Goal: Task Accomplishment & Management: Manage account settings

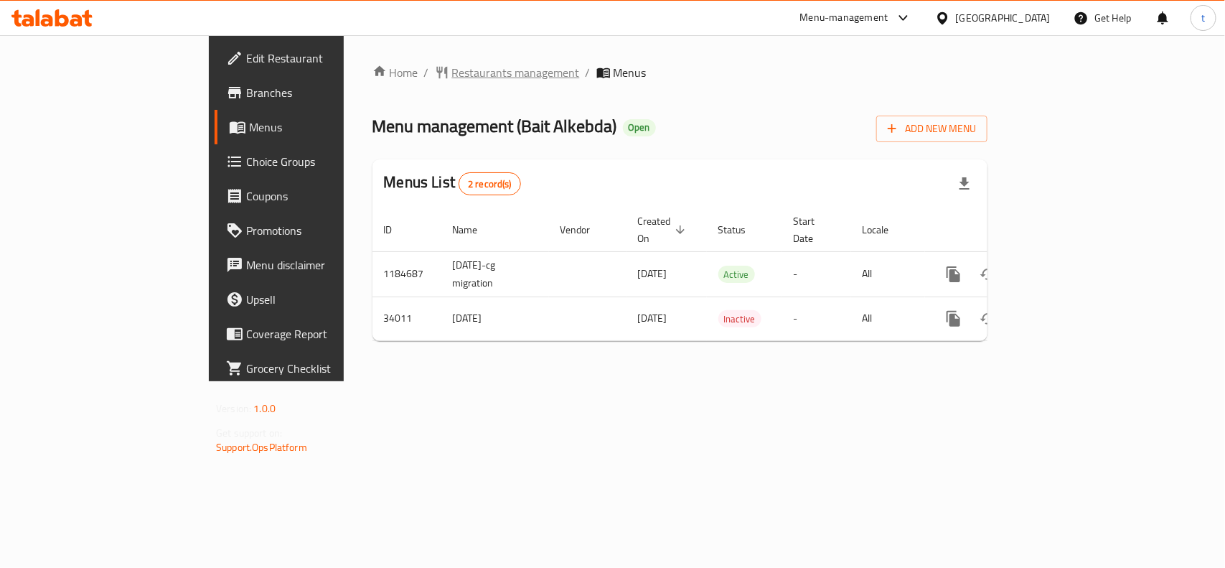
click at [452, 75] on span "Restaurants management" at bounding box center [516, 72] width 128 height 17
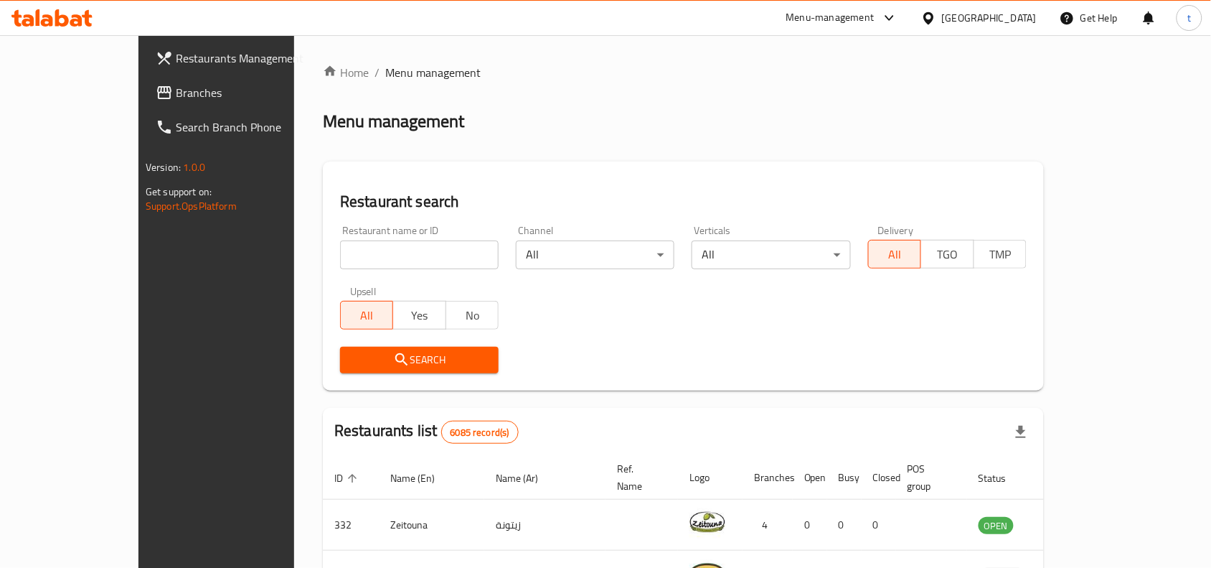
click at [340, 255] on input "search" at bounding box center [419, 254] width 159 height 29
paste input "17428"
type input "17428"
click at [399, 367] on span "Search" at bounding box center [420, 360] width 136 height 18
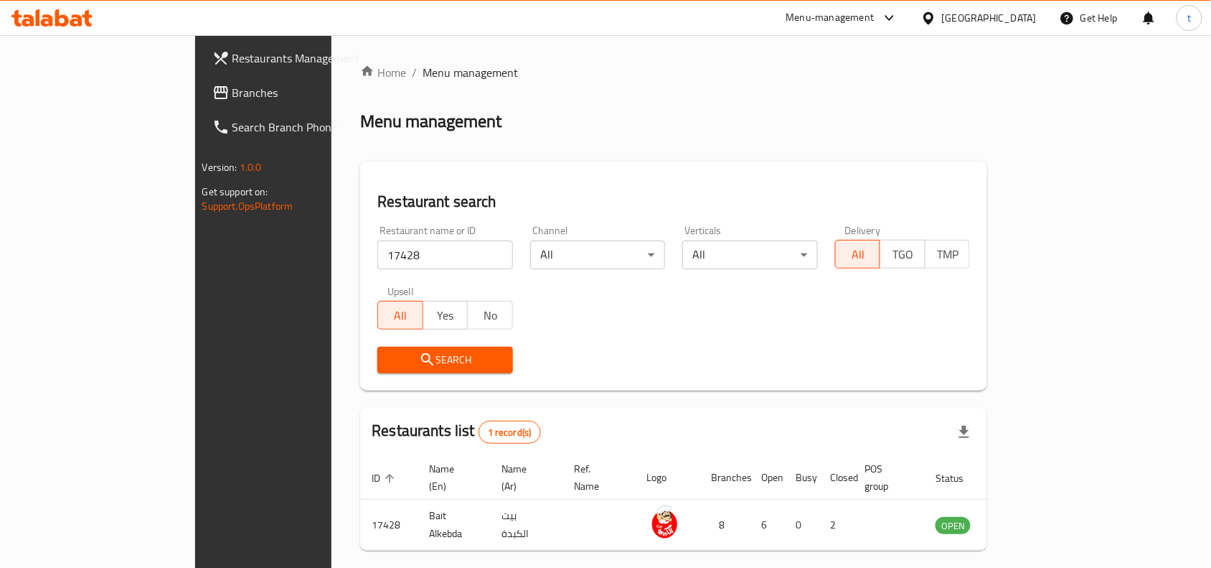
click at [232, 97] on span "Branches" at bounding box center [309, 92] width 154 height 17
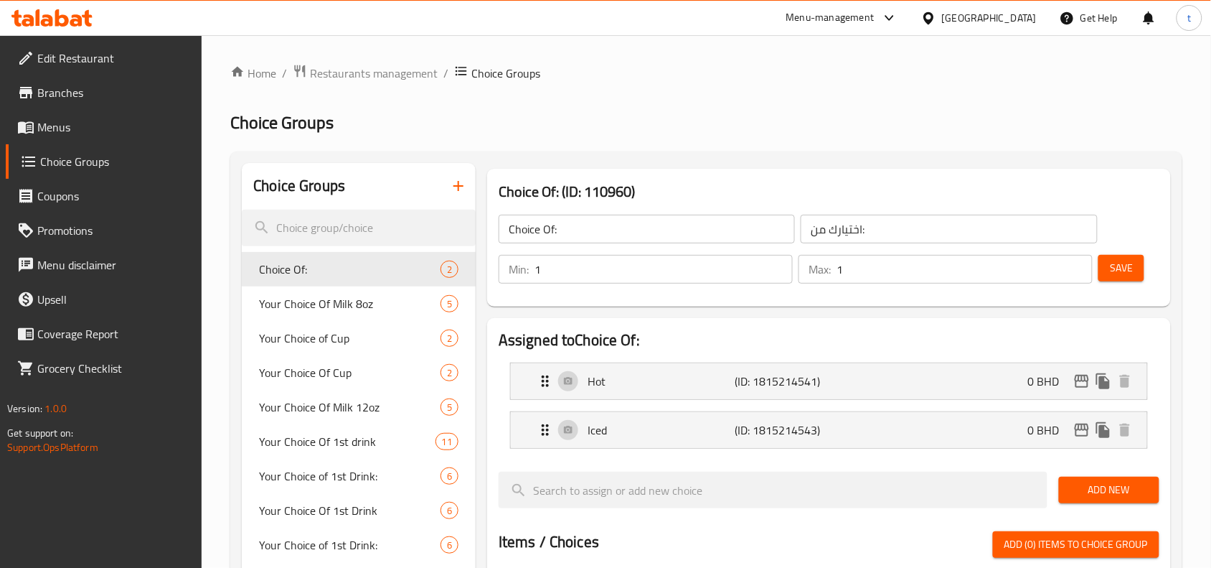
click at [94, 159] on div at bounding box center [605, 284] width 1211 height 568
click at [334, 240] on input "search" at bounding box center [359, 227] width 234 height 37
paste input "Replace Bread"
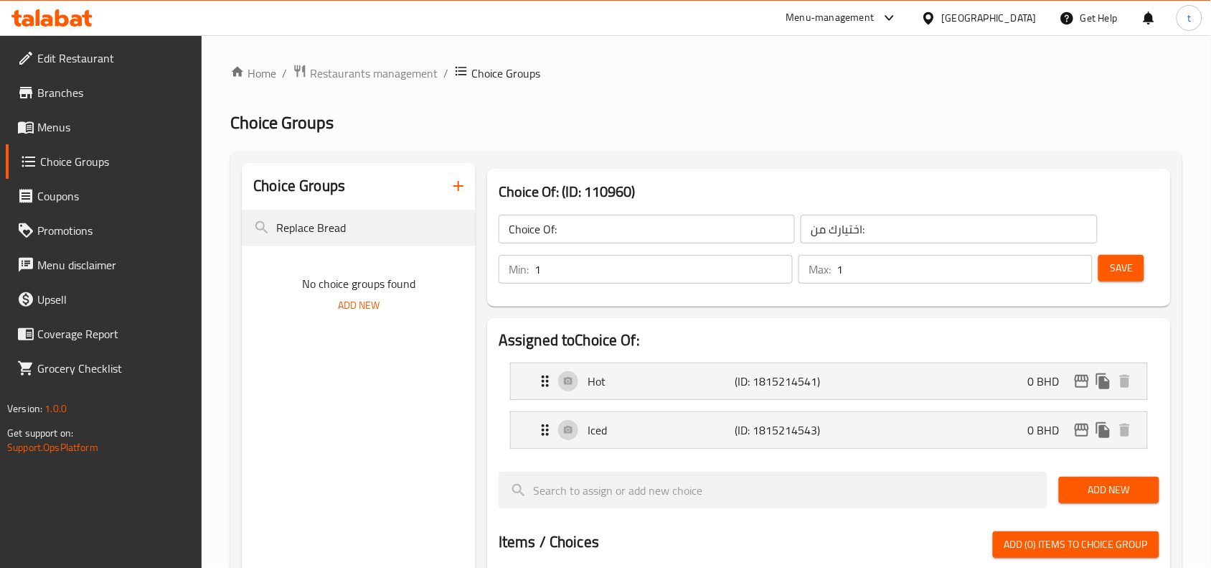
drag, startPoint x: 362, startPoint y: 234, endPoint x: 137, endPoint y: 264, distance: 227.3
click at [137, 264] on div "Edit Restaurant Branches Menus Choice Groups Coupons Promotions Menu disclaimer…" at bounding box center [605, 551] width 1211 height 1032
paste input "Add On's"
type input "Add On's"
click at [326, 271] on span "Add On's:" at bounding box center [328, 268] width 138 height 17
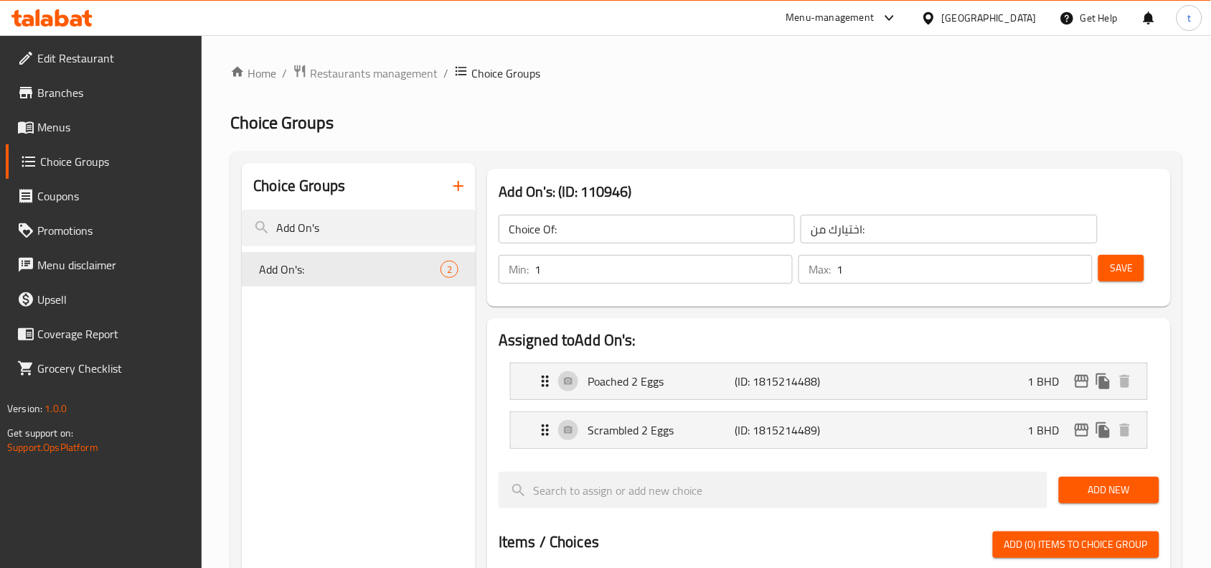
type input "Add On's:"
type input "الإضافات:"
type input "0"
click at [99, 90] on span "Branches" at bounding box center [114, 92] width 154 height 17
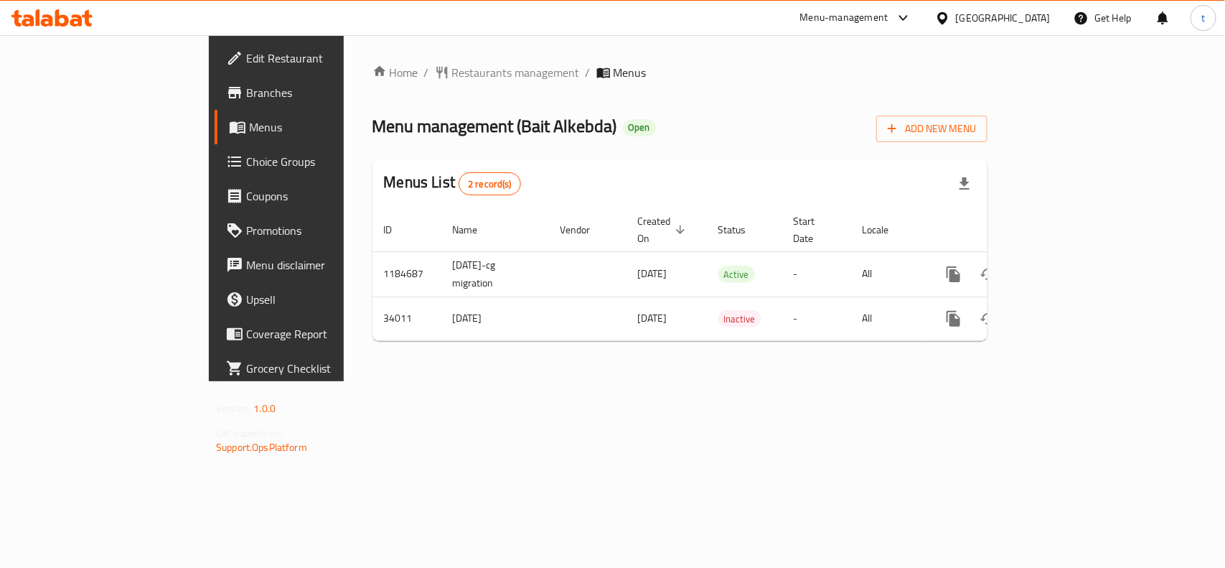
click at [246, 156] on span "Choice Groups" at bounding box center [324, 161] width 156 height 17
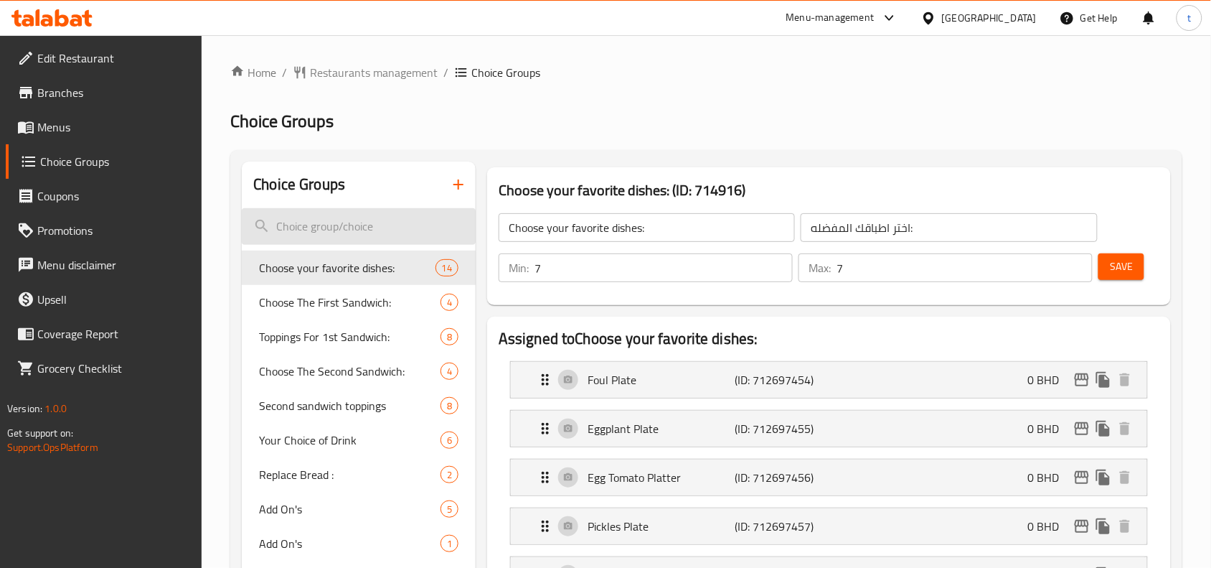
click at [327, 225] on input "search" at bounding box center [359, 226] width 234 height 37
paste input "Replace Bread"
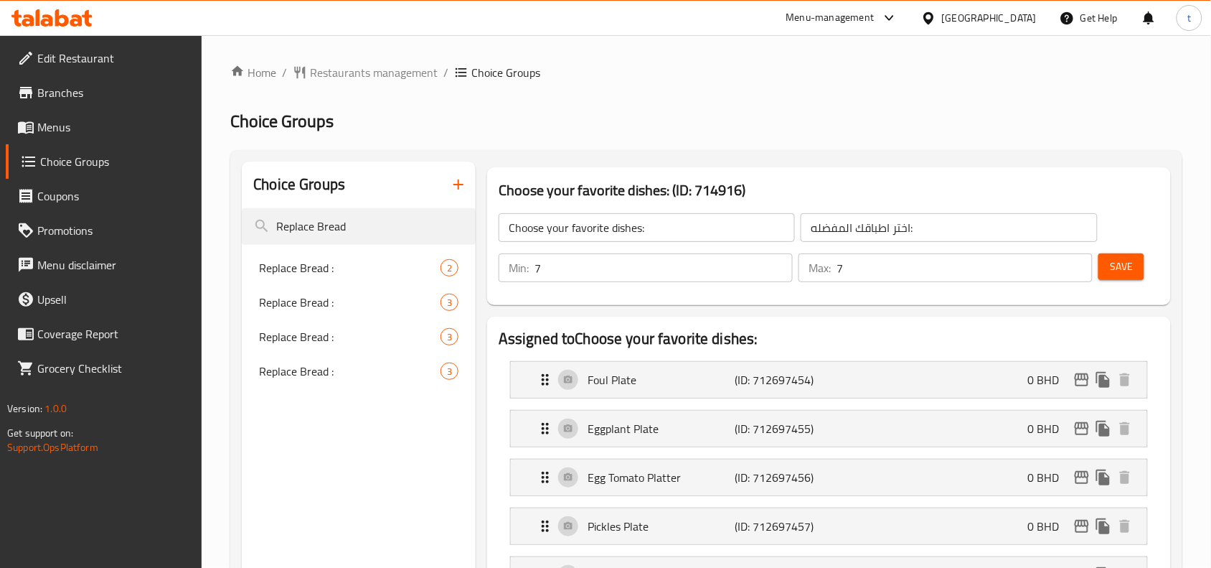
type input "Replace Bread"
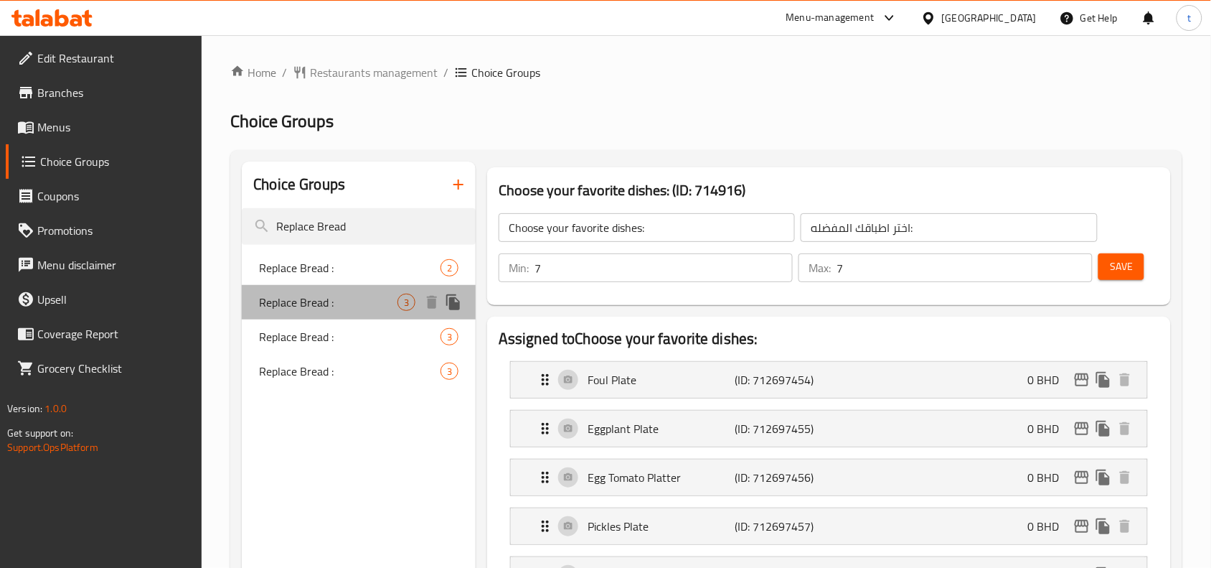
click at [338, 298] on span "Replace Bread :" at bounding box center [328, 301] width 138 height 17
type input "Replace Bread :"
type input "استبدل الخبز :"
type input "0"
type input "1"
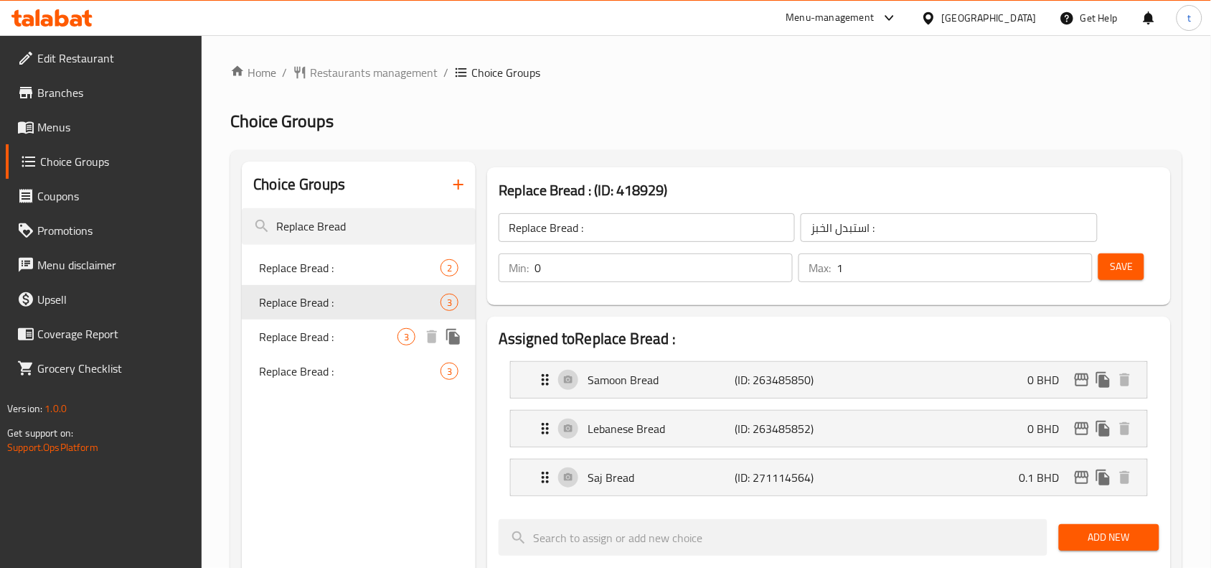
click at [357, 337] on span "Replace Bread :" at bounding box center [328, 336] width 138 height 17
type input "استبدال الخبز :"
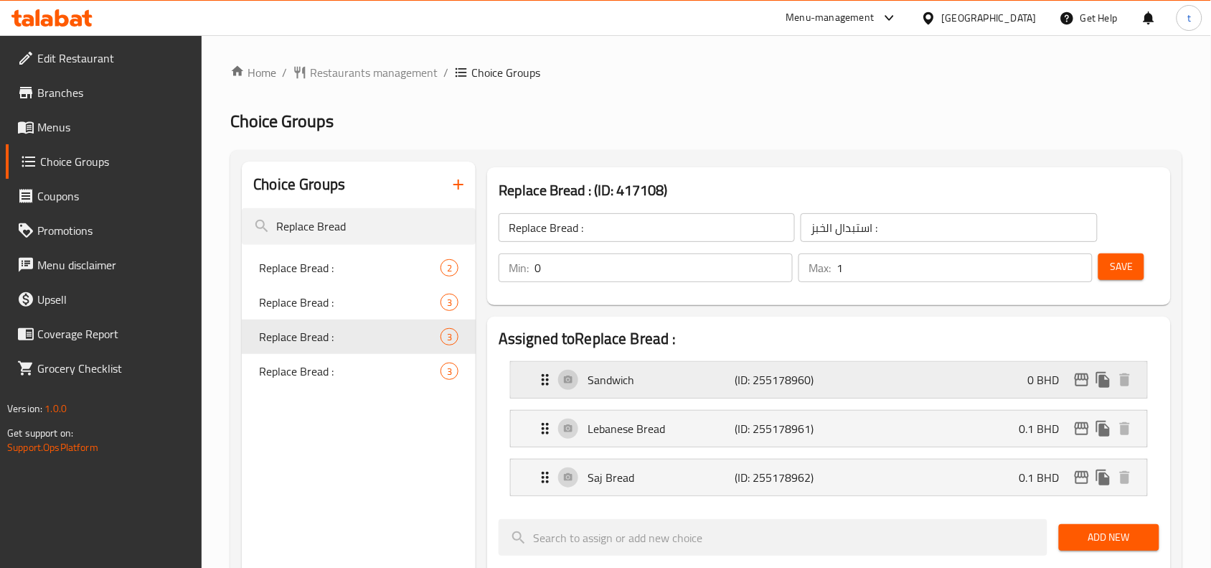
click at [657, 375] on p "Sandwich" at bounding box center [661, 379] width 147 height 17
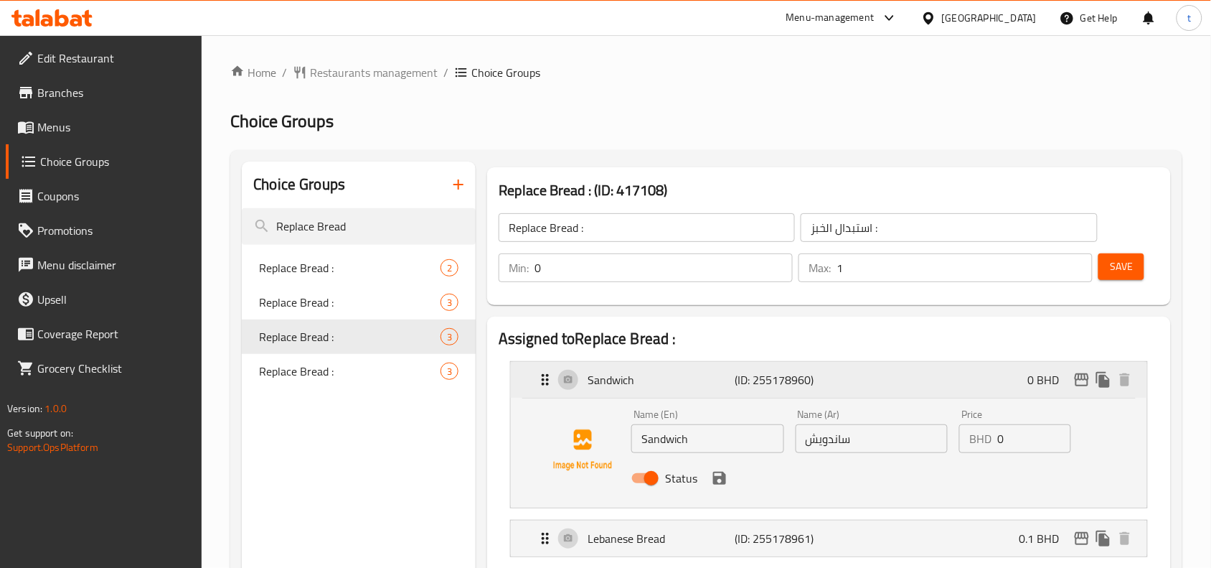
click at [657, 375] on p "Sandwich" at bounding box center [661, 379] width 147 height 17
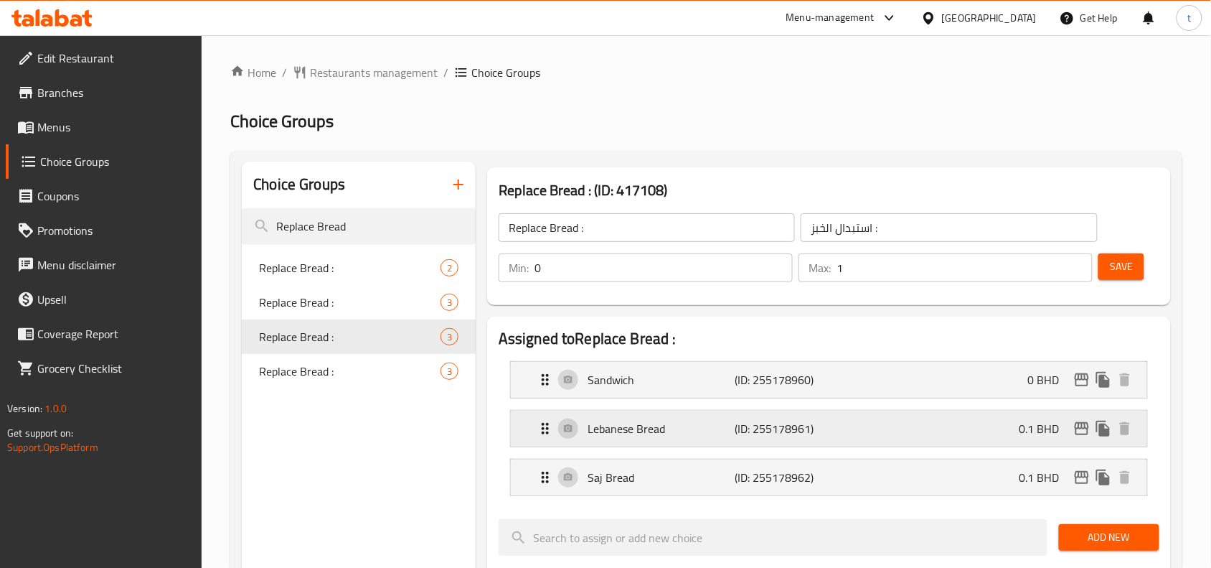
click at [658, 431] on p "Lebanese Bread" at bounding box center [661, 428] width 147 height 17
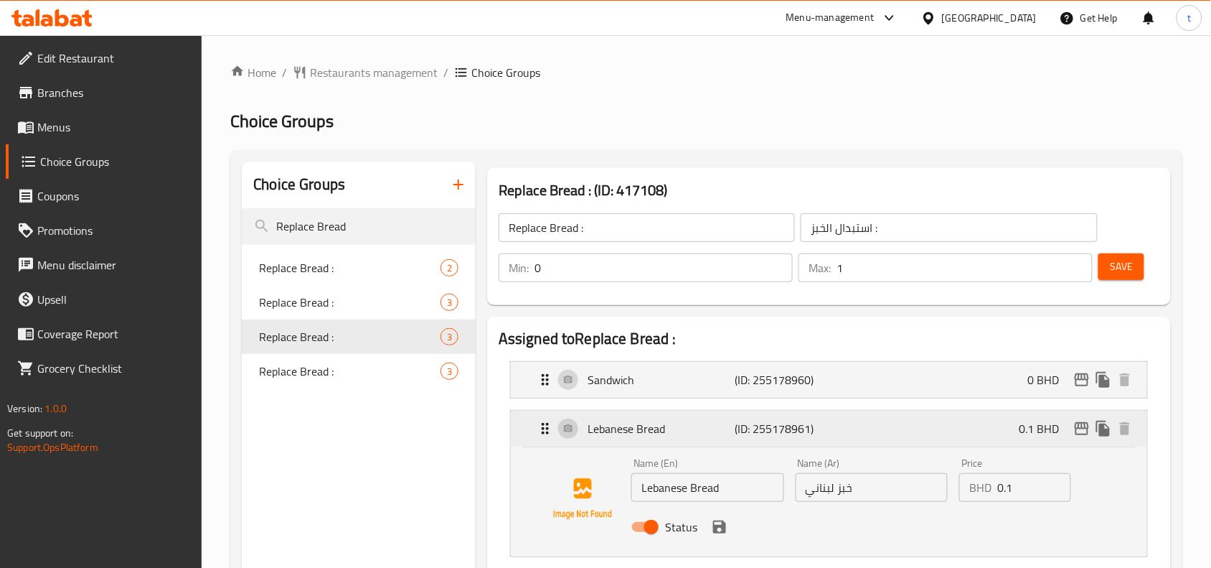
click at [658, 431] on p "Lebanese Bread" at bounding box center [661, 428] width 147 height 17
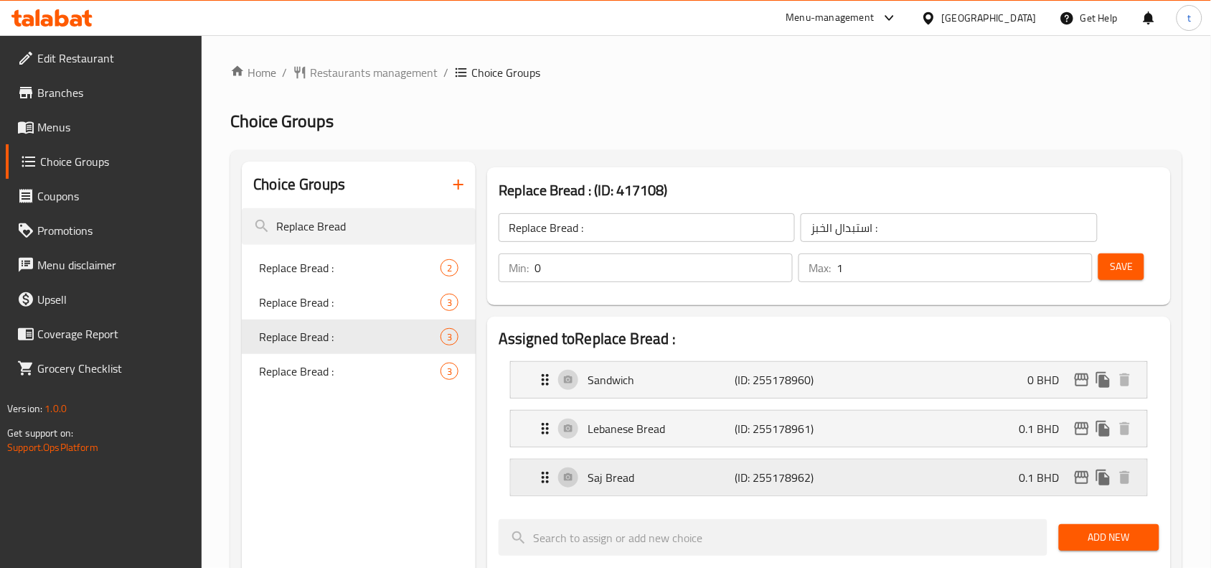
click at [665, 481] on p "Saj Bread" at bounding box center [661, 476] width 147 height 17
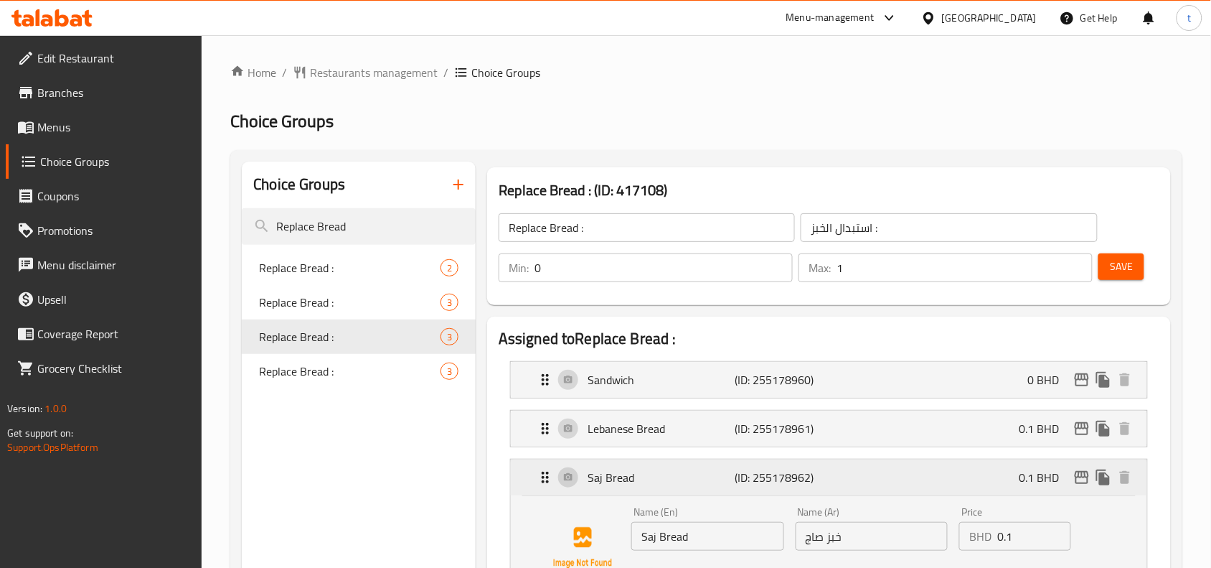
click at [665, 481] on p "Saj Bread" at bounding box center [661, 476] width 147 height 17
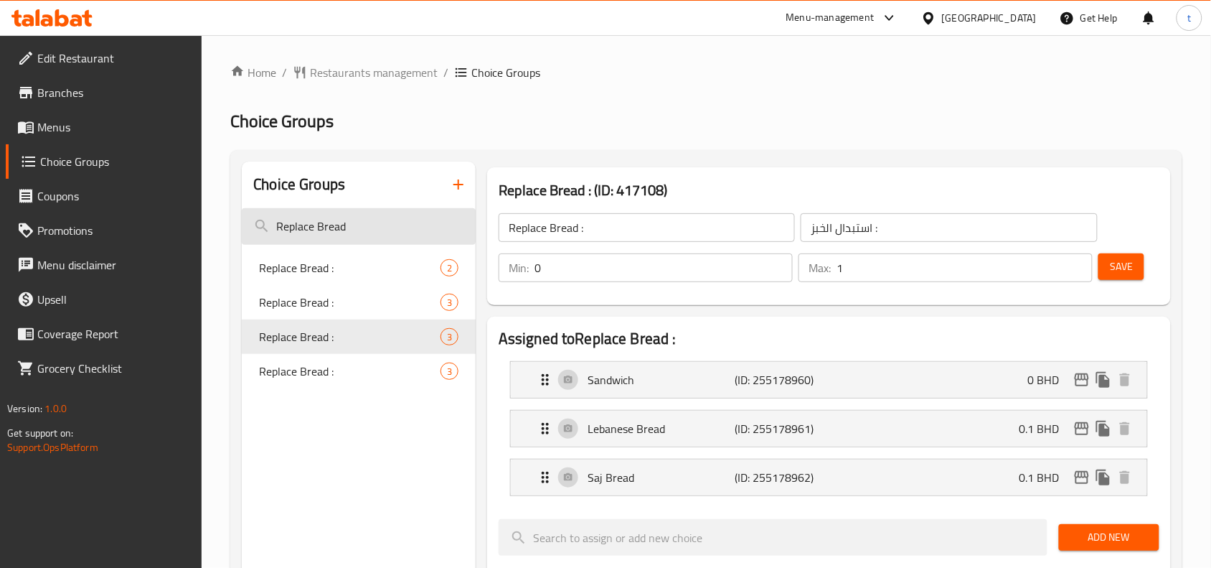
click at [328, 235] on input "Replace Bread" at bounding box center [359, 226] width 234 height 37
drag, startPoint x: 362, startPoint y: 227, endPoint x: 177, endPoint y: 227, distance: 185.1
click at [177, 227] on div "Edit Restaurant Branches Menus Choice Groups Coupons Promotions Menu disclaimer…" at bounding box center [605, 575] width 1211 height 1080
paste input "Add Your Favorite Choices"
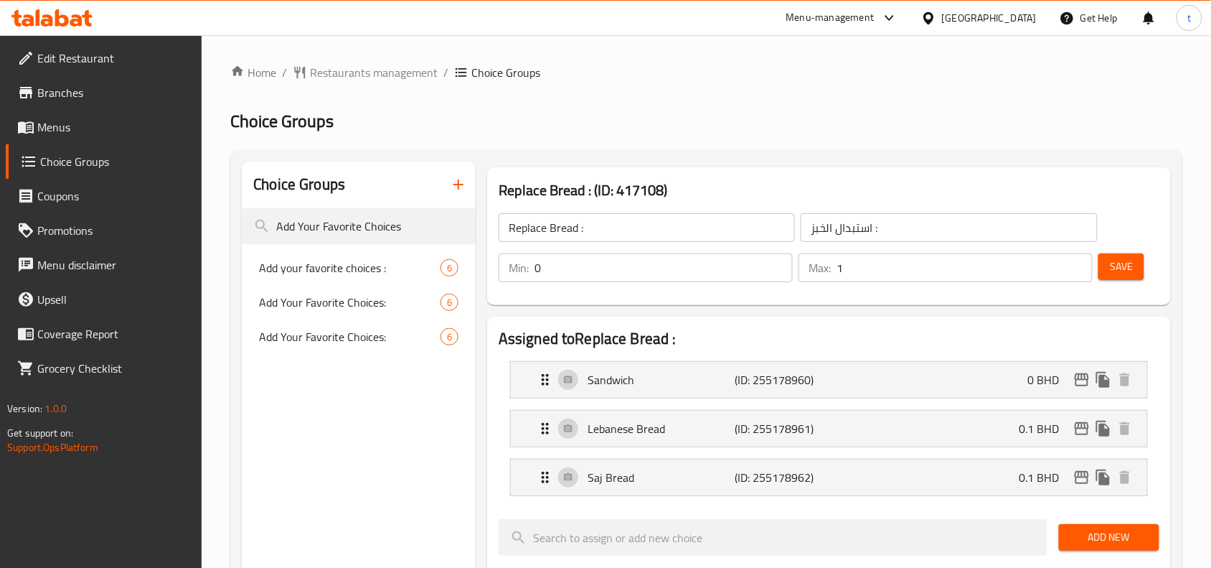
type input "Add Your Favorite Choices"
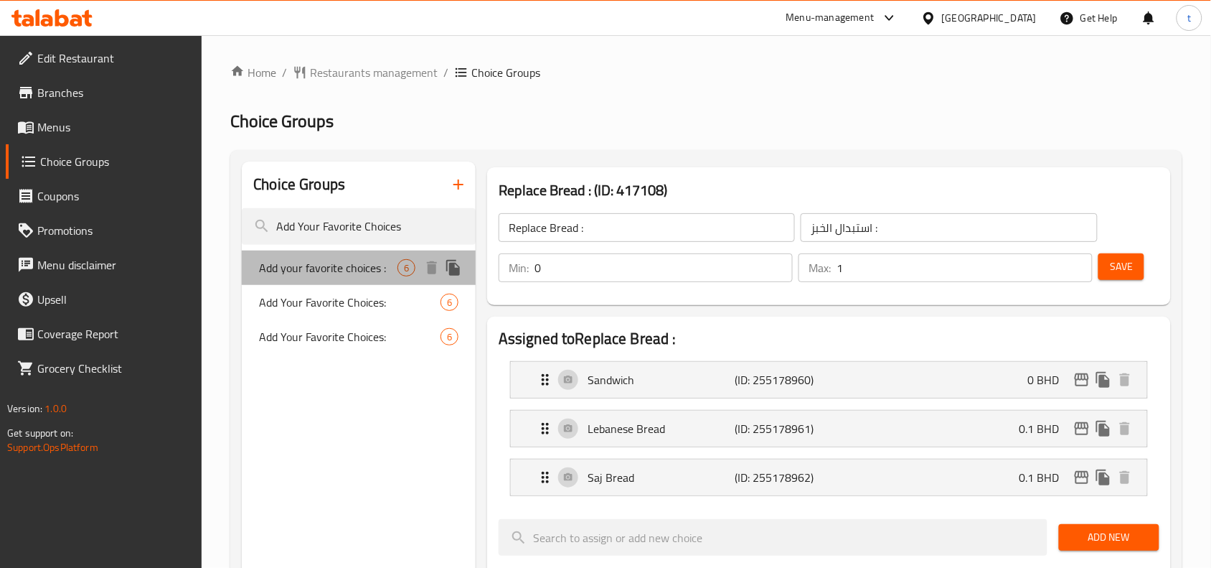
click at [349, 259] on span "Add your favorite choices :" at bounding box center [328, 267] width 138 height 17
type input "Add your favorite choices :"
type input "اضف اختياراتك المفضله :"
type input "3"
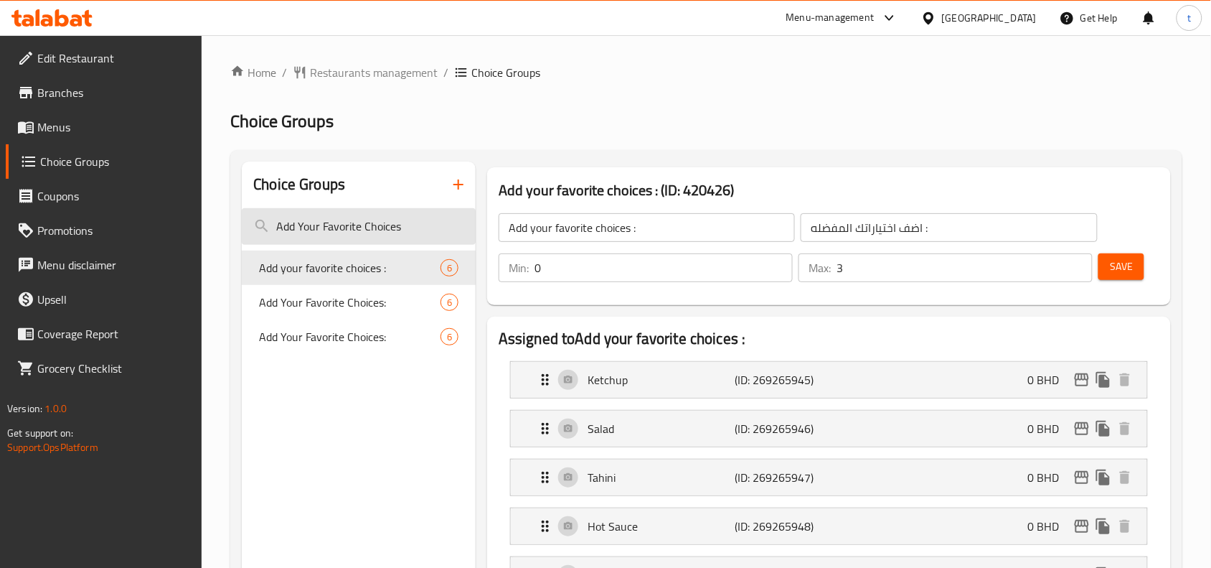
click at [359, 230] on input "Add Your Favorite Choices" at bounding box center [359, 226] width 234 height 37
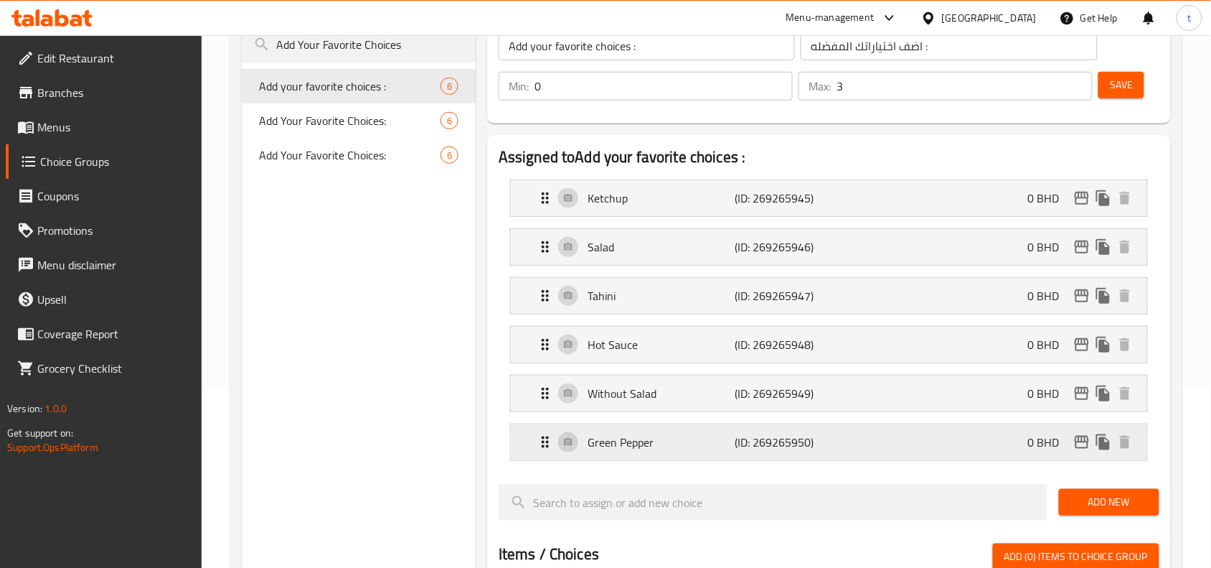
scroll to position [269, 0]
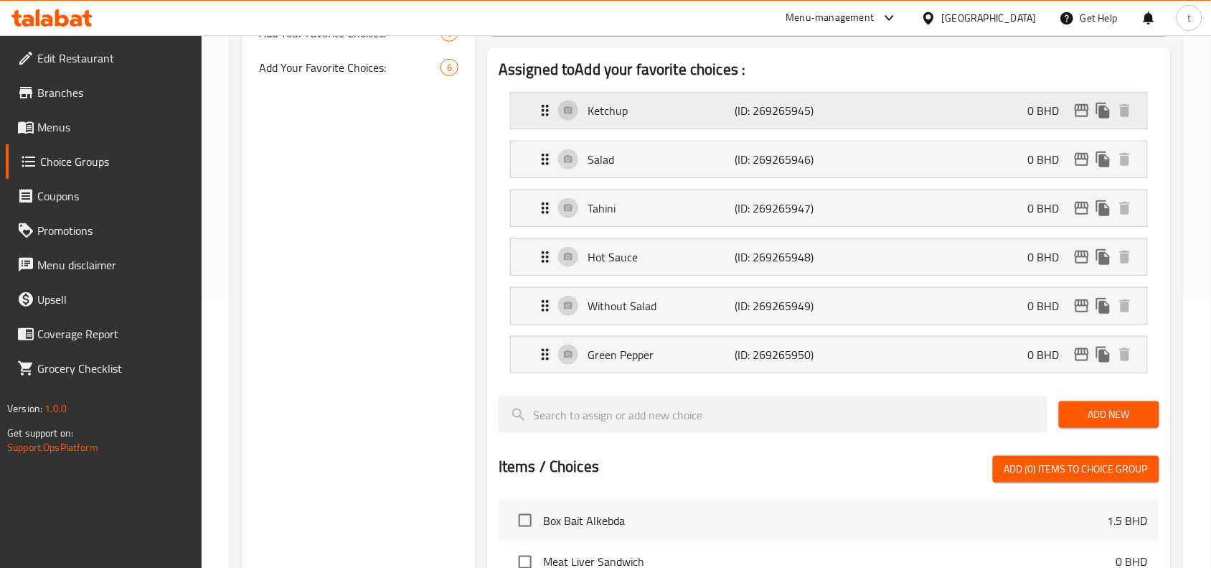
click at [639, 123] on div "Ketchup (ID: 269265945) 0 BHD" at bounding box center [833, 111] width 593 height 36
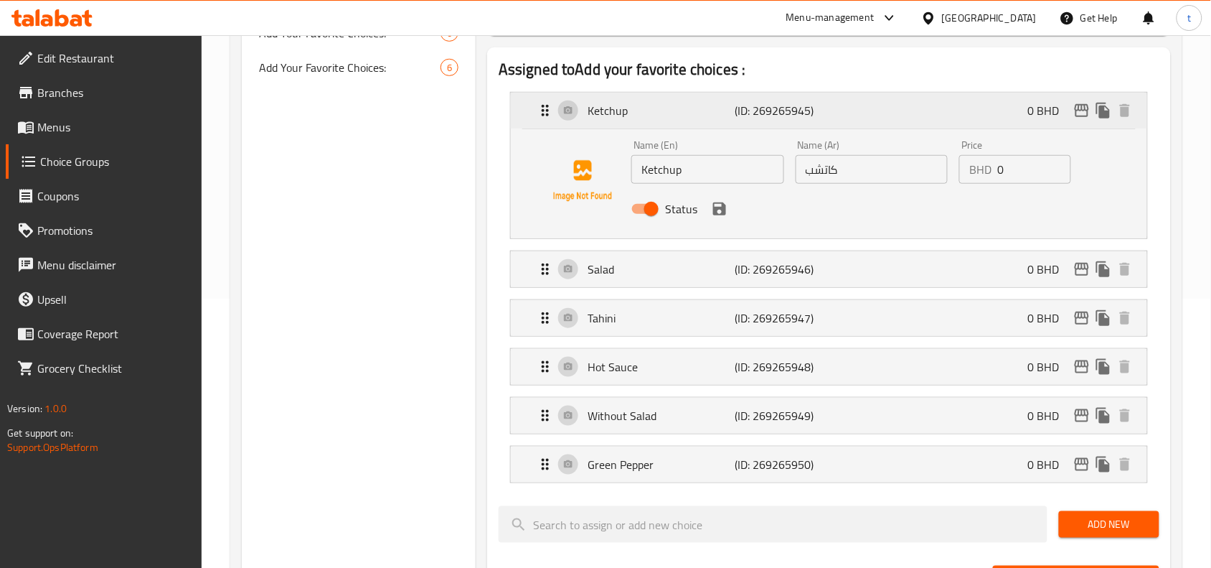
click at [646, 110] on p "Ketchup" at bounding box center [661, 110] width 147 height 17
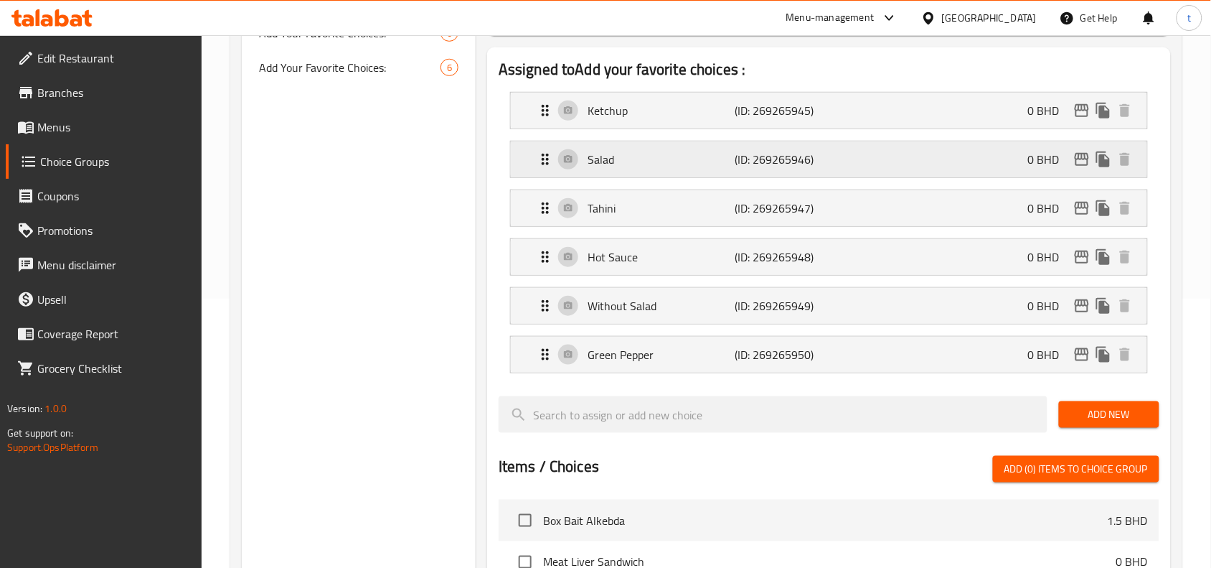
click at [637, 165] on p "Salad" at bounding box center [661, 159] width 147 height 17
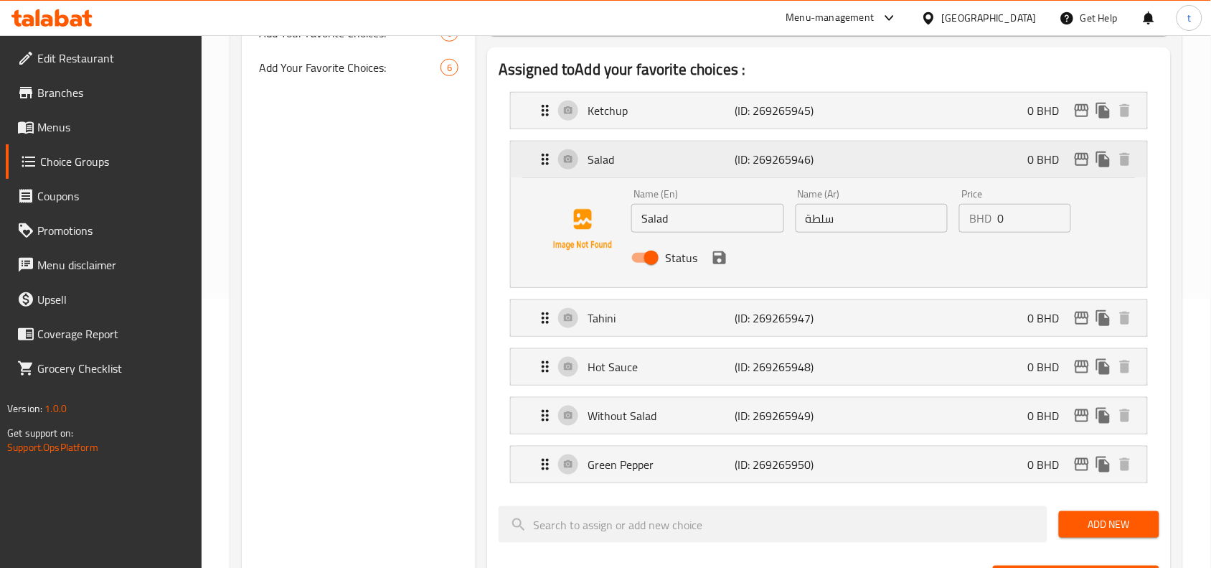
click at [637, 165] on p "Salad" at bounding box center [661, 159] width 147 height 17
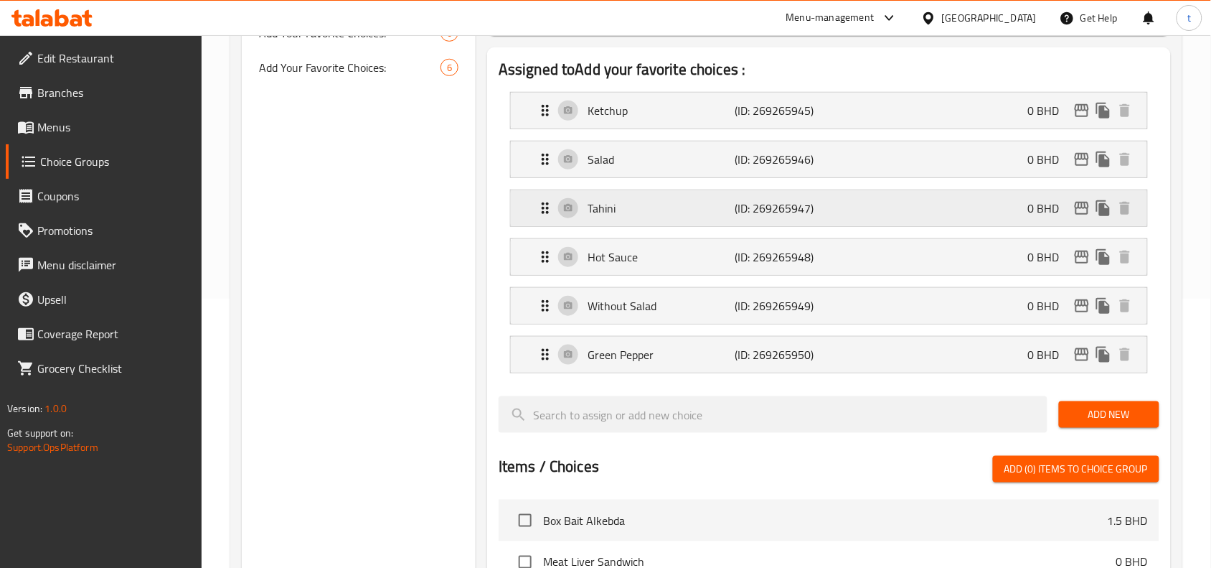
click at [644, 222] on div "Tahini (ID: 269265947) 0 BHD" at bounding box center [833, 208] width 593 height 36
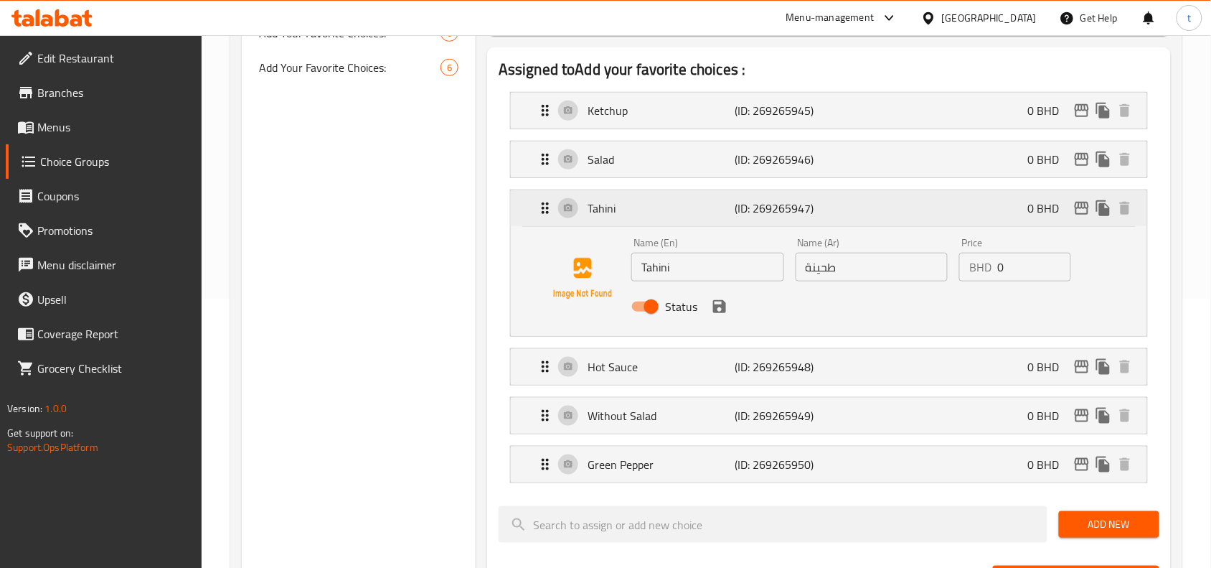
click at [643, 224] on div "Tahini (ID: 269265947) 0 BHD" at bounding box center [833, 208] width 593 height 36
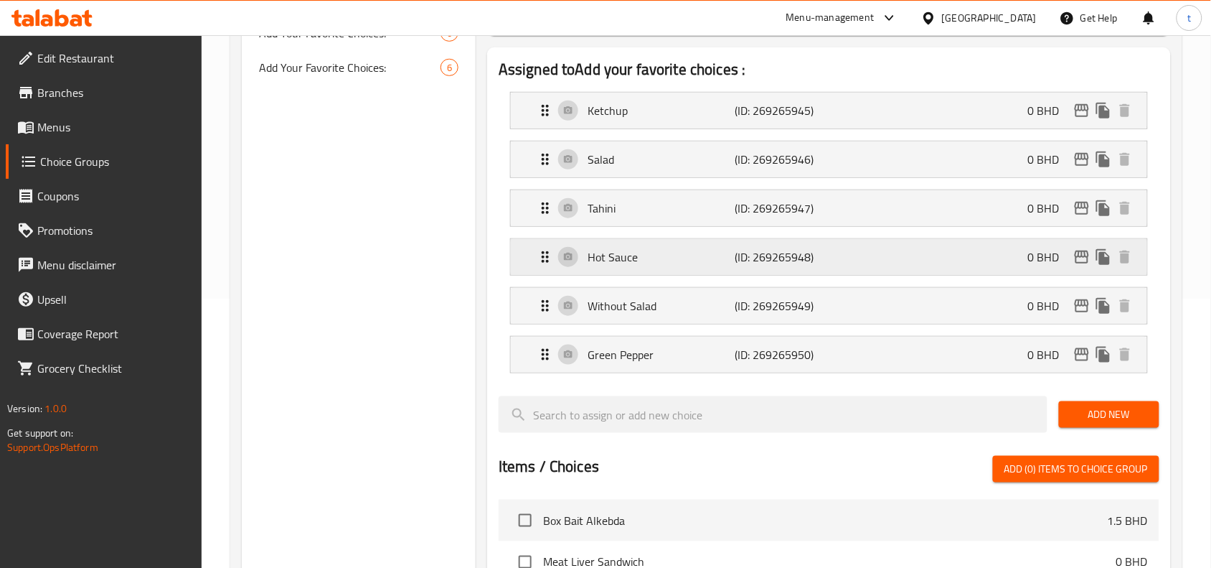
click at [650, 250] on p "Hot Sauce" at bounding box center [661, 256] width 147 height 17
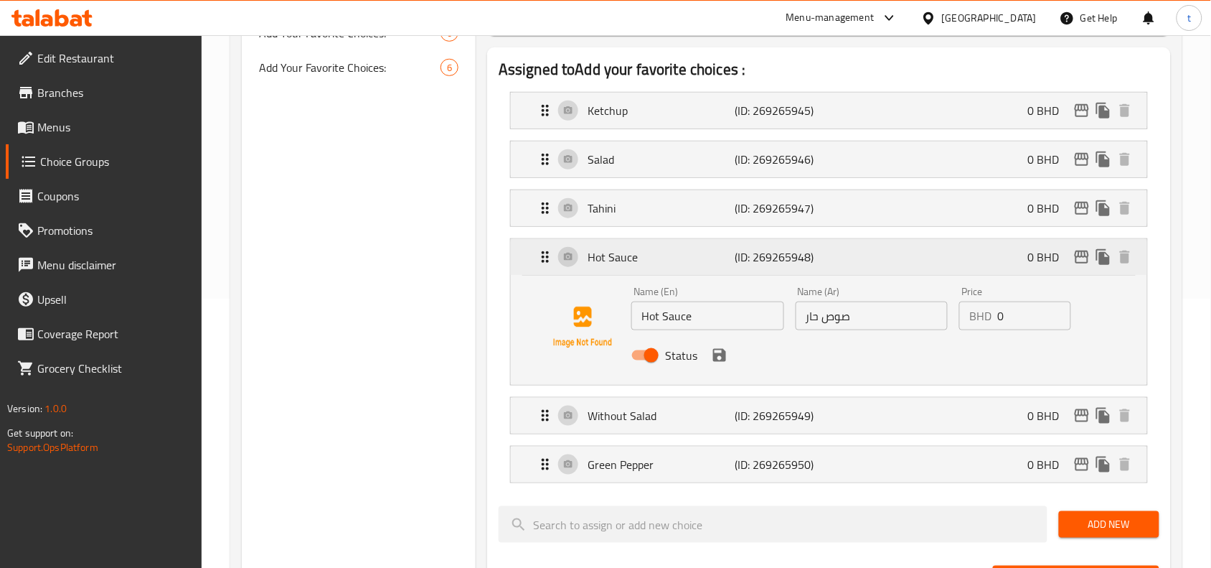
click at [657, 251] on p "Hot Sauce" at bounding box center [661, 256] width 147 height 17
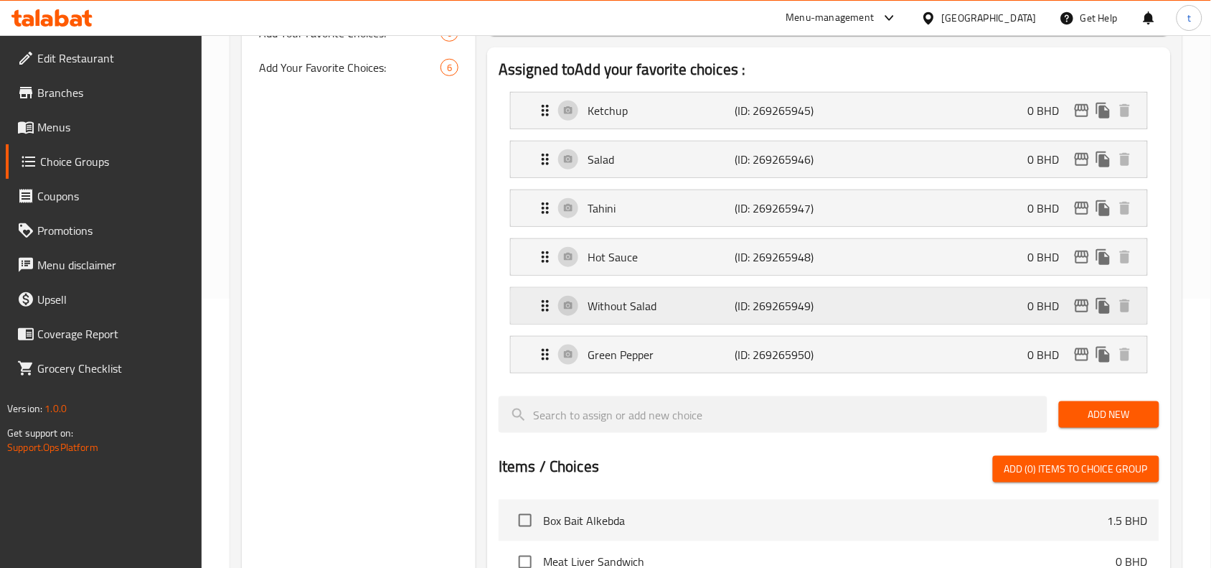
click at [654, 305] on p "Without Salad" at bounding box center [661, 305] width 147 height 17
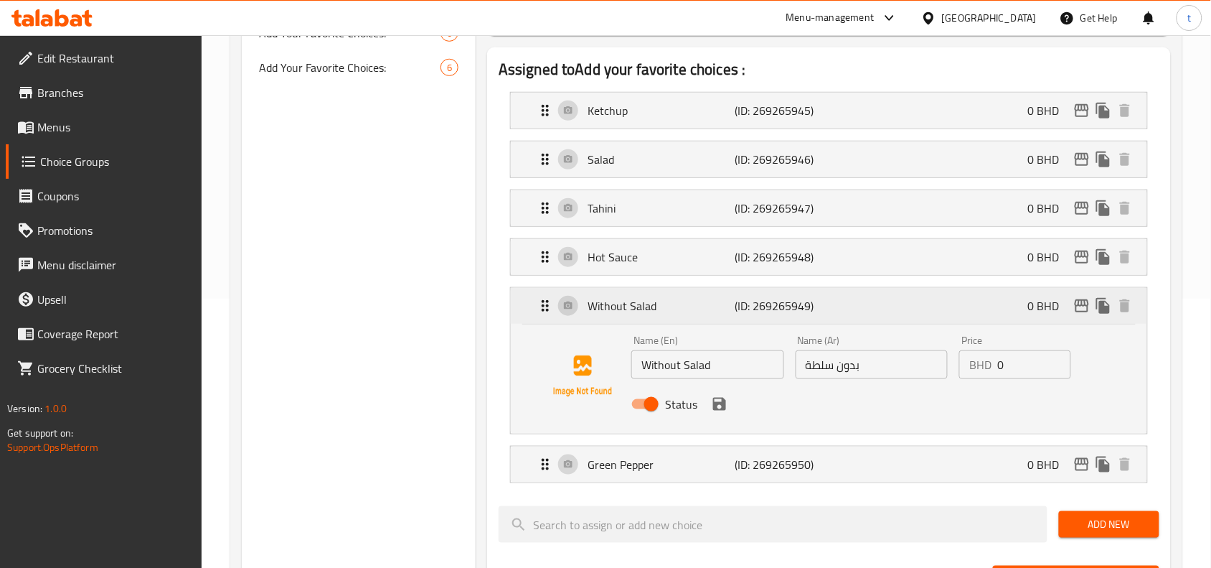
click at [674, 309] on p "Without Salad" at bounding box center [661, 305] width 147 height 17
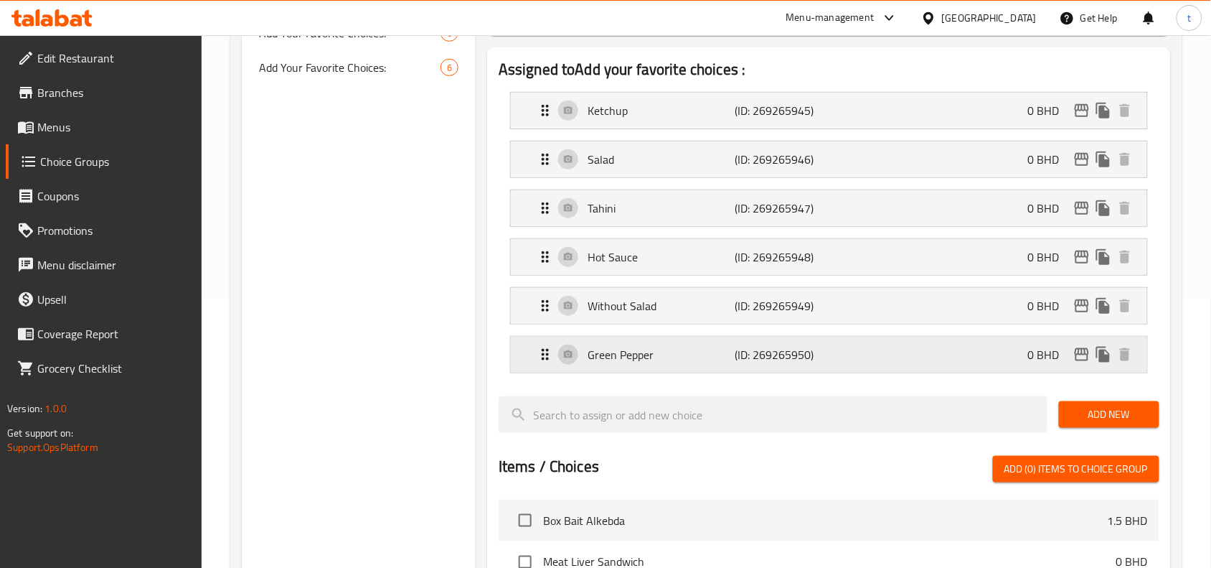
click at [677, 364] on div "Green Pepper (ID: 269265950) 0 BHD" at bounding box center [833, 354] width 593 height 36
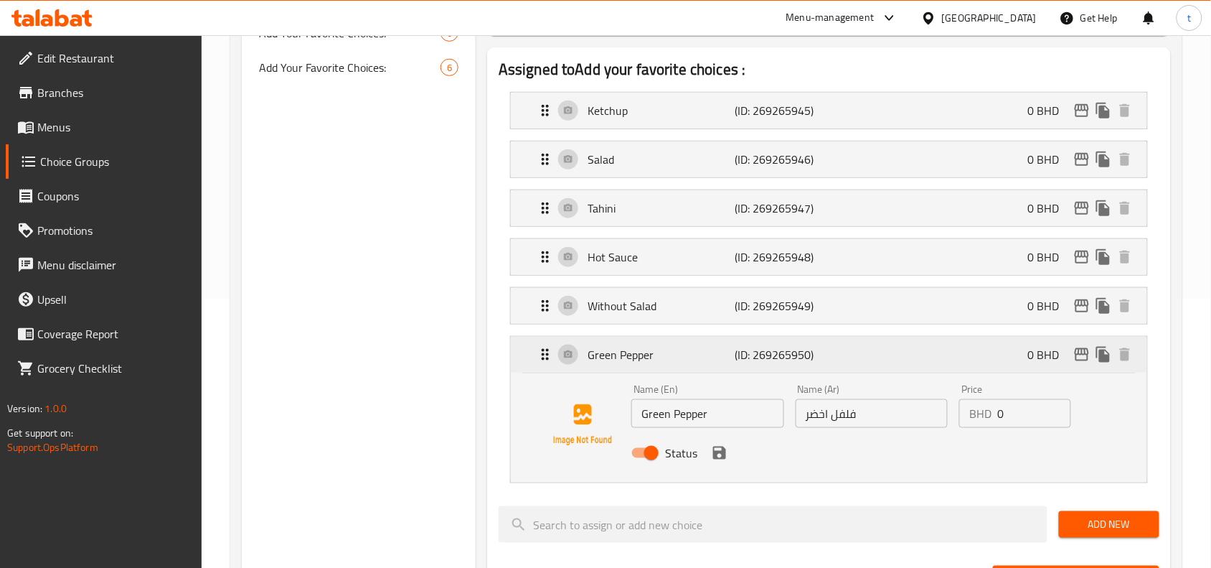
click at [676, 363] on p "Green Pepper" at bounding box center [661, 354] width 147 height 17
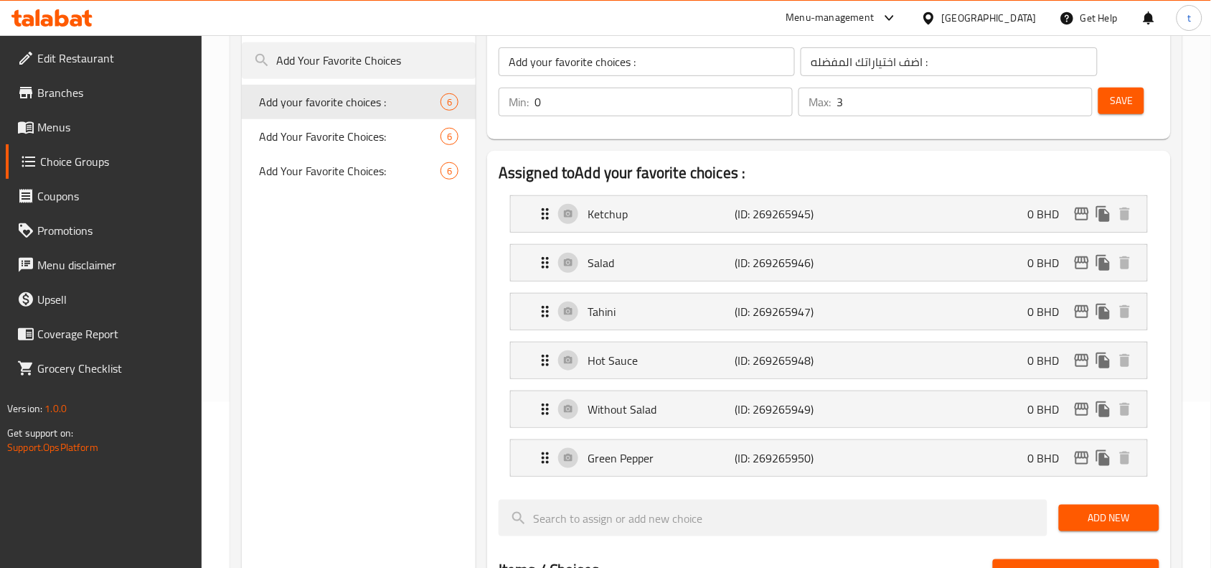
scroll to position [90, 0]
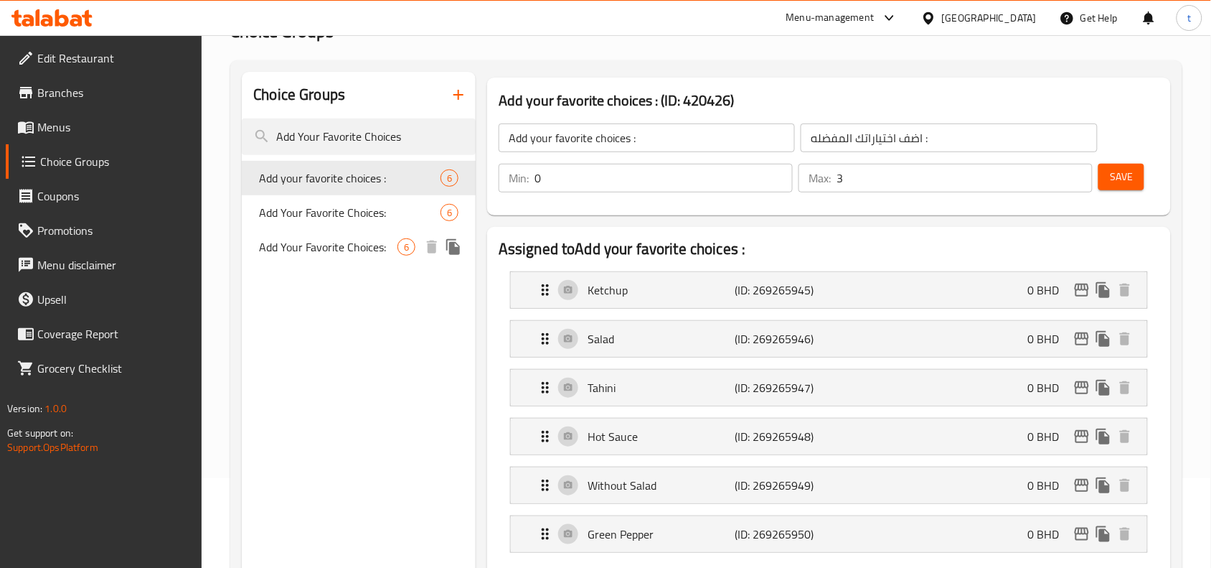
click at [388, 252] on span "Add Your Favorite Choices:" at bounding box center [328, 246] width 138 height 17
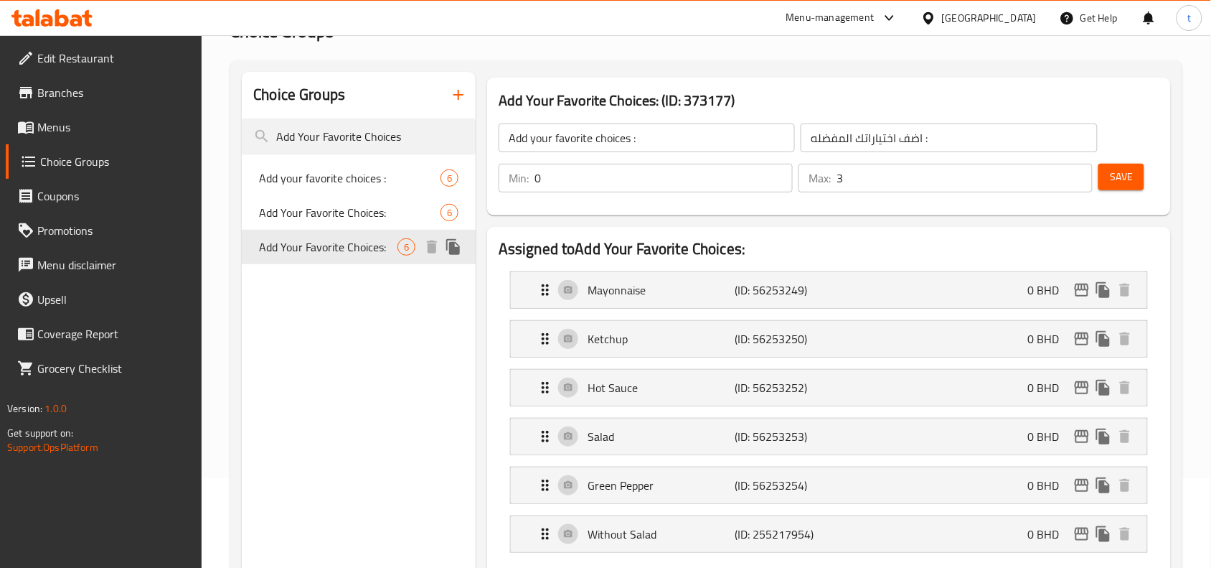
type input "Add Your Favorite Choices:"
type input "أضف اختياراتك المفضلة:"
click at [367, 197] on div "Add Your Favorite Choices: 6" at bounding box center [359, 212] width 234 height 34
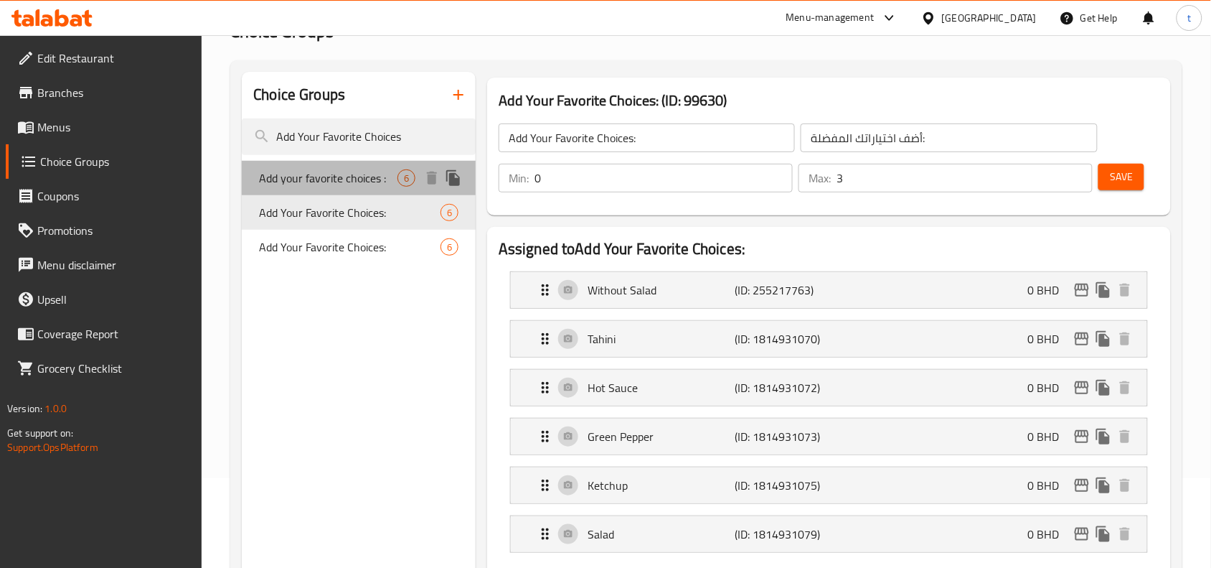
click at [373, 172] on span "Add your favorite choices :" at bounding box center [328, 177] width 138 height 17
type input "Add your favorite choices :"
type input "اضف اختياراتك المفضله :"
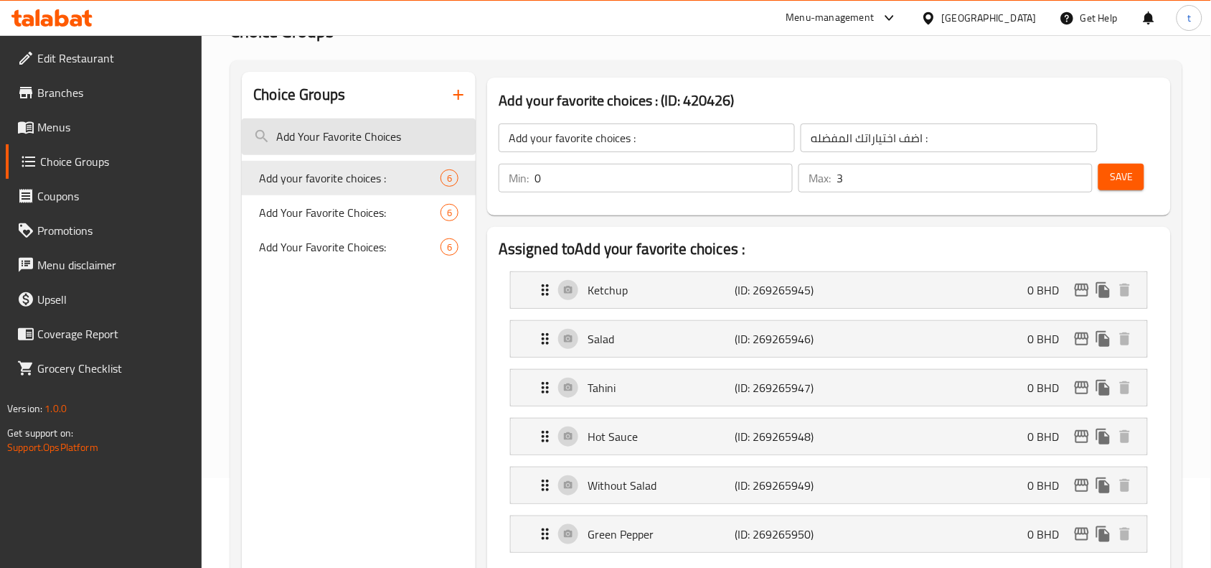
click at [349, 136] on input "Add Your Favorite Choices" at bounding box center [359, 136] width 234 height 37
click at [326, 174] on span "Add your favorite choices :" at bounding box center [328, 177] width 138 height 17
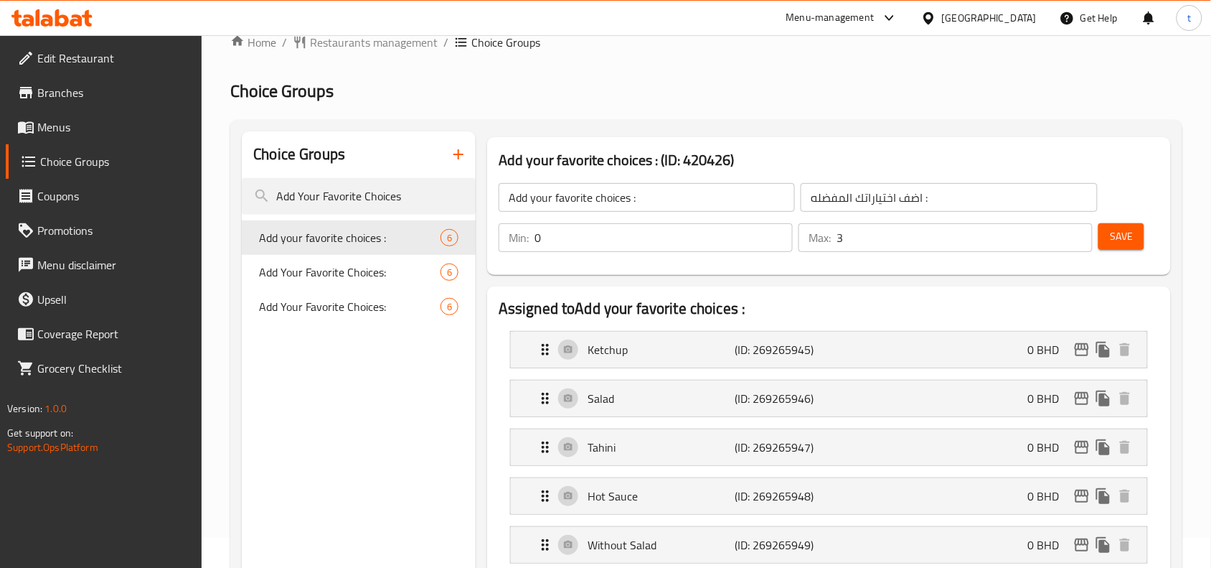
scroll to position [0, 0]
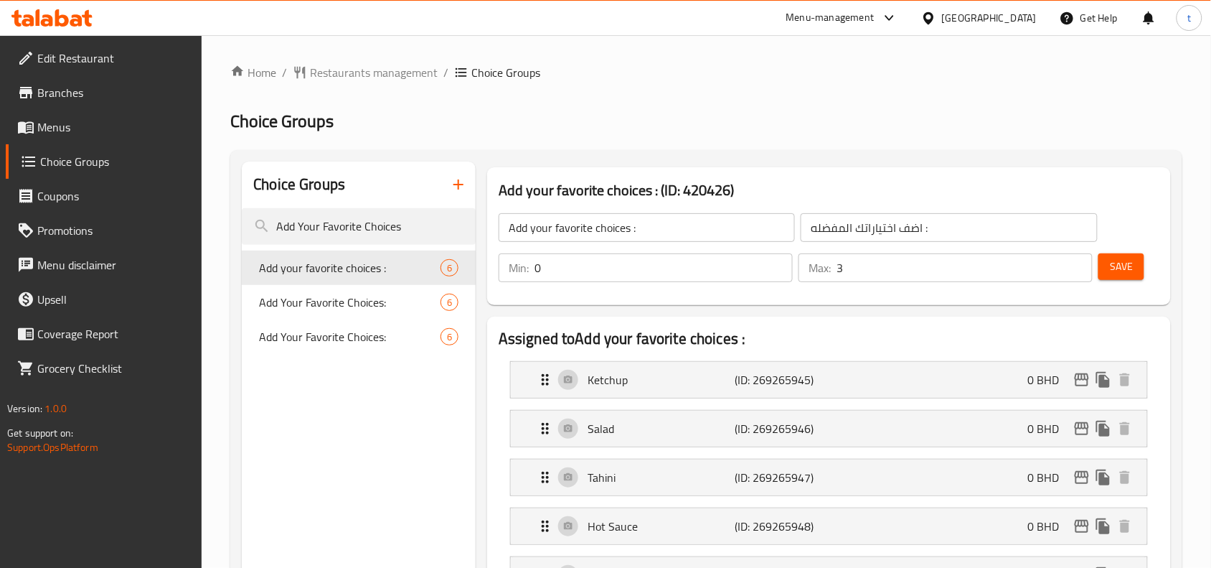
click at [58, 80] on link "Branches" at bounding box center [104, 92] width 197 height 34
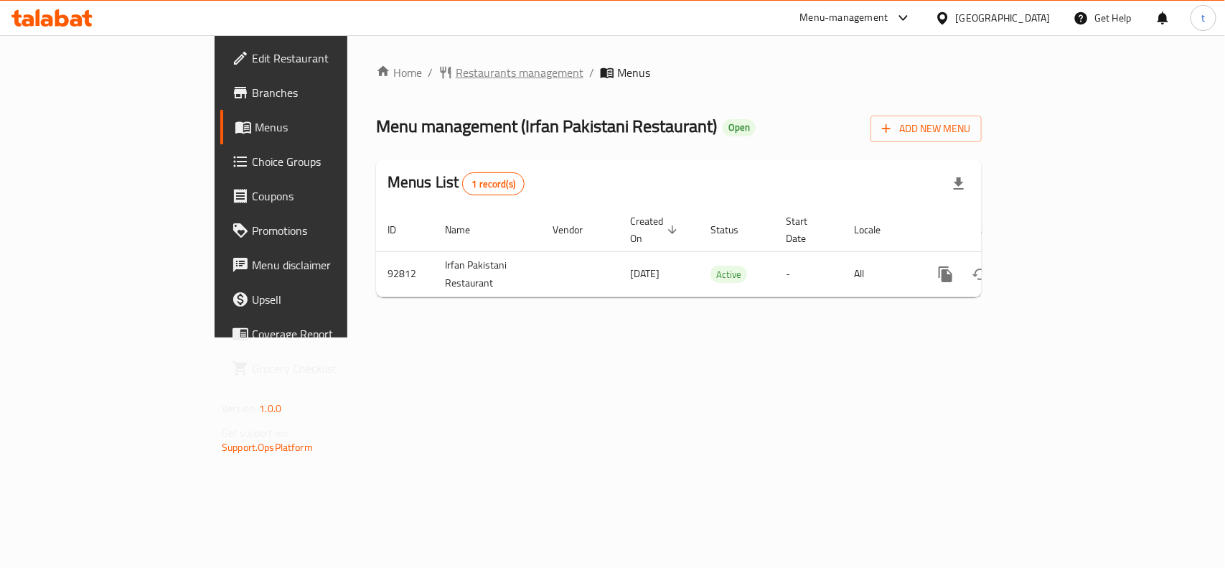
click at [456, 74] on span "Restaurants management" at bounding box center [520, 72] width 128 height 17
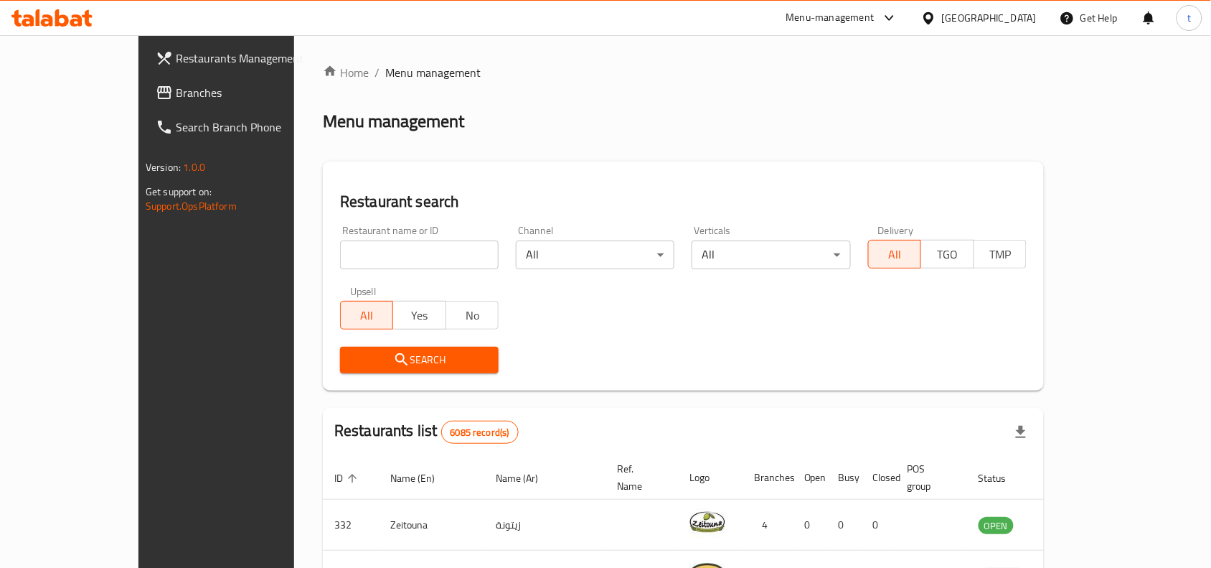
click at [340, 245] on input "search" at bounding box center [419, 254] width 159 height 29
paste input "601747"
type input "601747"
click at [377, 353] on span "Search" at bounding box center [420, 360] width 136 height 18
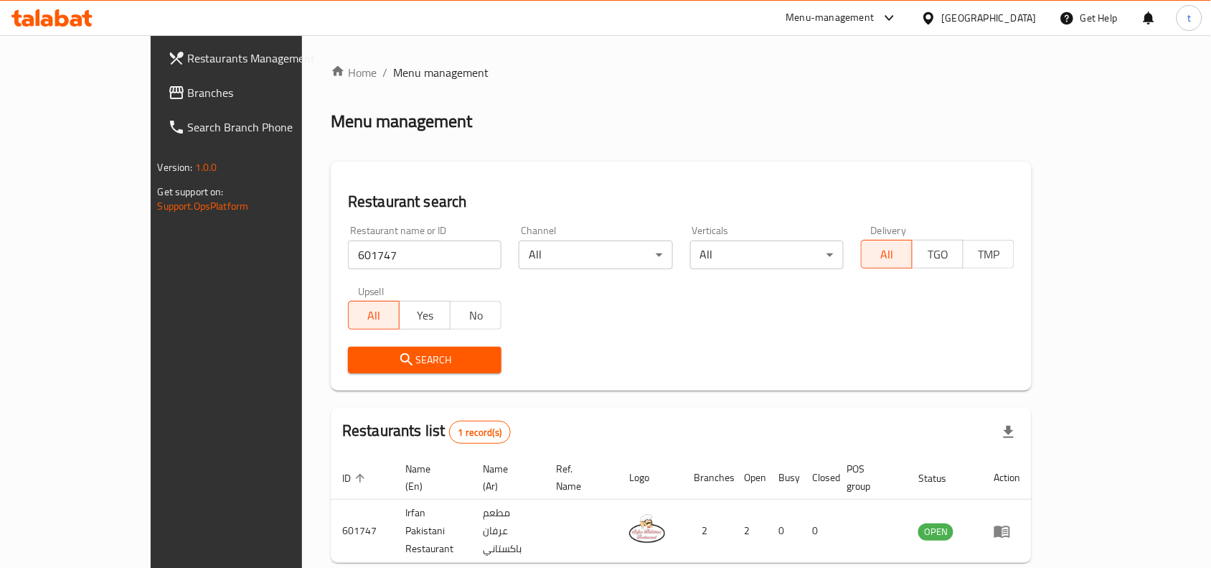
click at [188, 90] on span "Branches" at bounding box center [265, 92] width 154 height 17
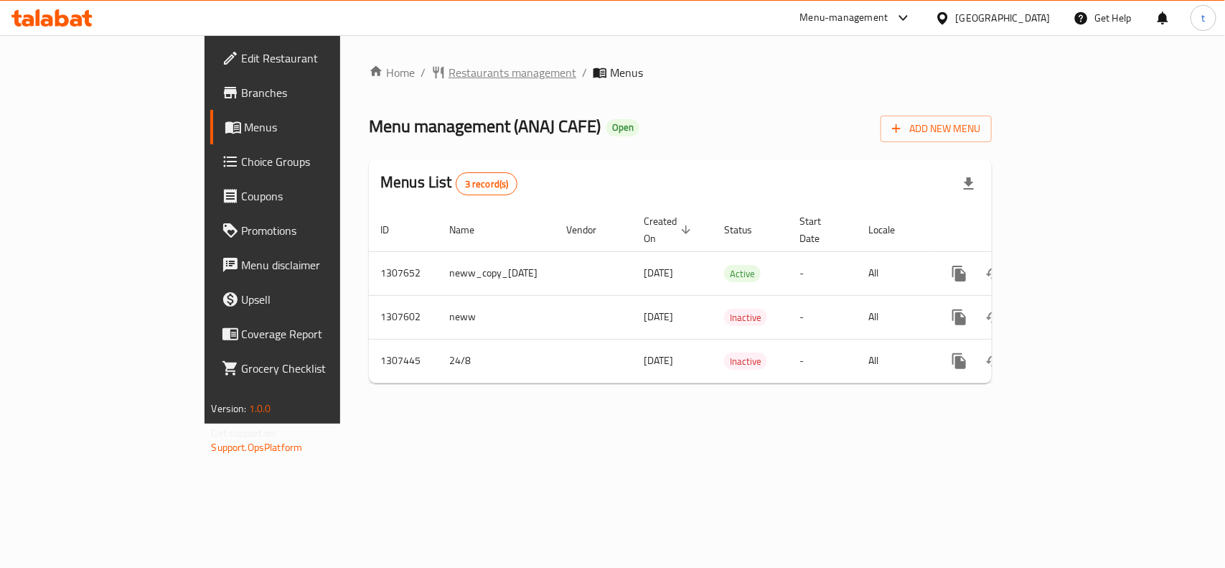
click at [448, 75] on span "Restaurants management" at bounding box center [512, 72] width 128 height 17
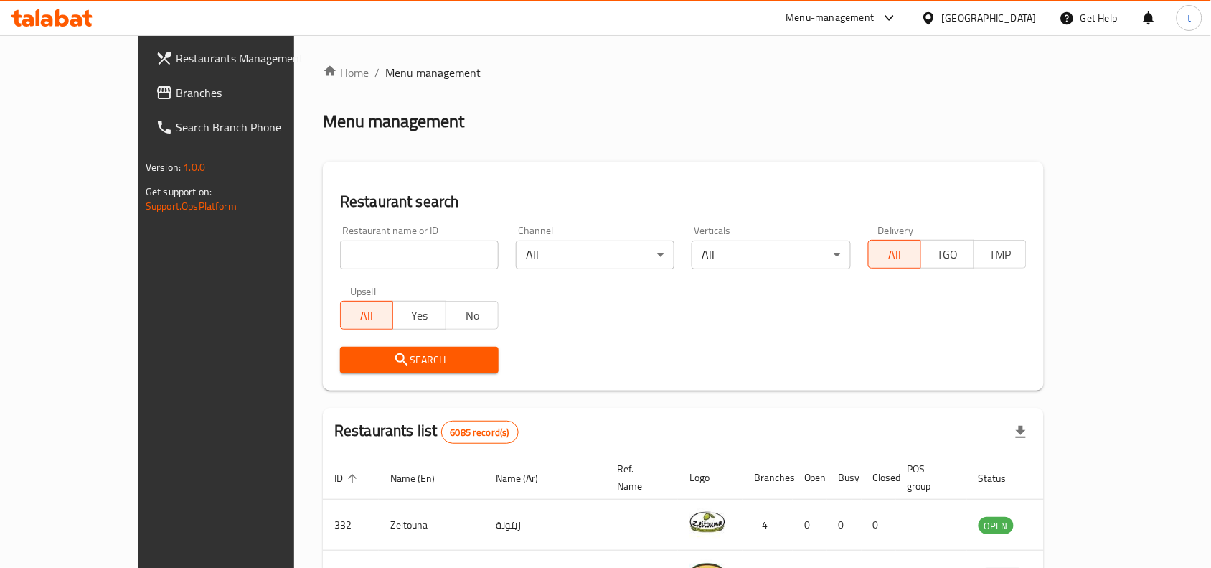
click at [344, 242] on input "search" at bounding box center [419, 254] width 159 height 29
paste input "704478"
type input "704478"
click at [352, 361] on span "Search" at bounding box center [420, 360] width 136 height 18
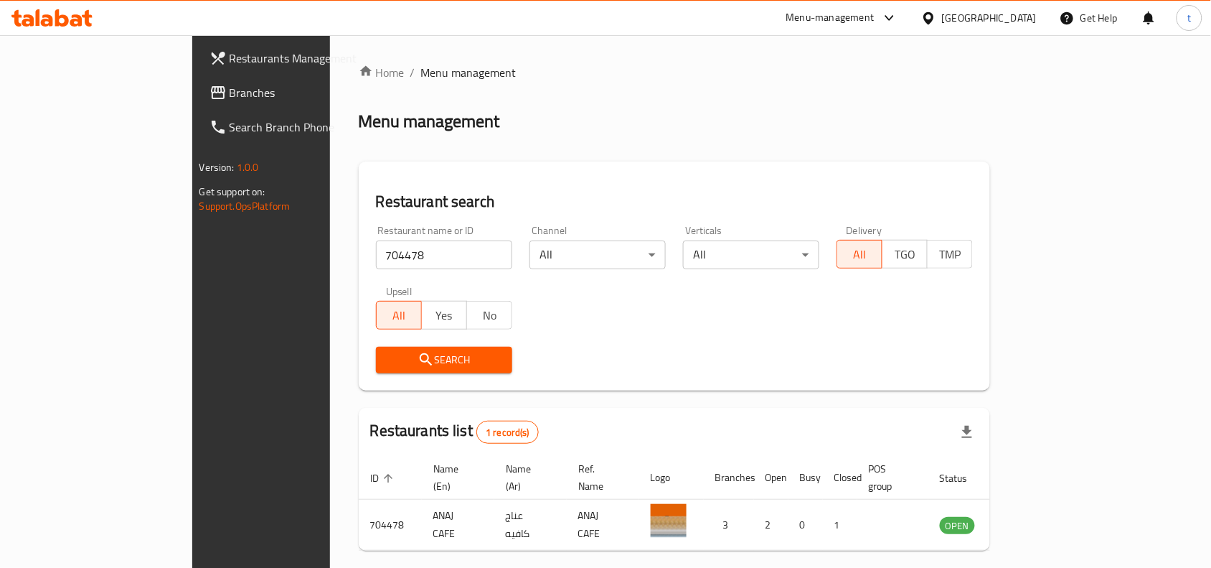
click at [230, 59] on span "Restaurants Management" at bounding box center [307, 58] width 154 height 17
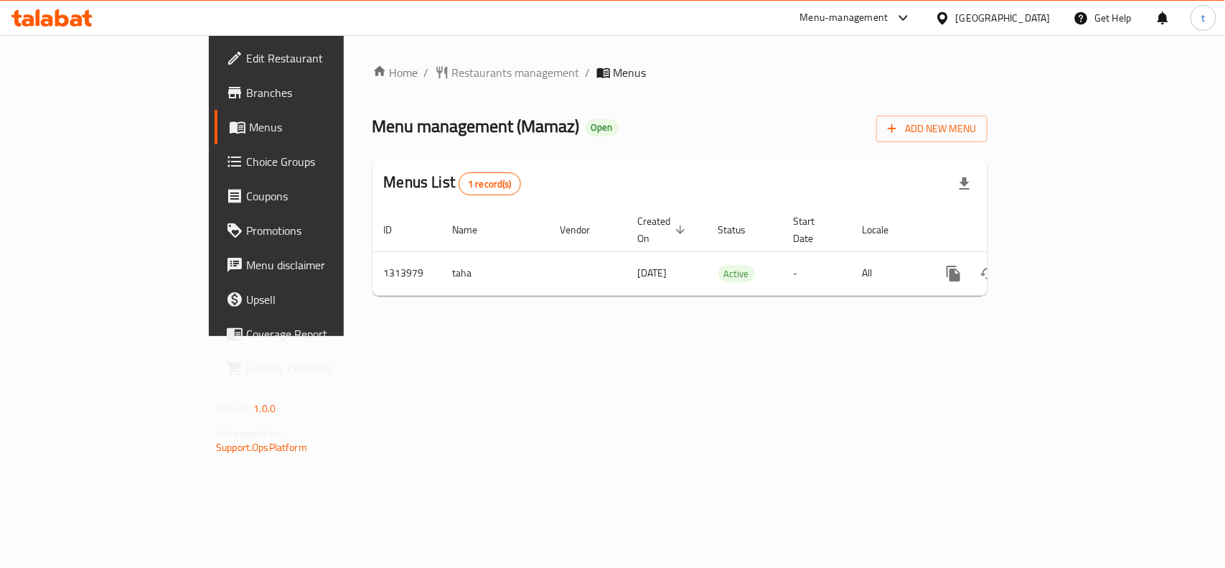
click at [452, 75] on span "Restaurants management" at bounding box center [516, 72] width 128 height 17
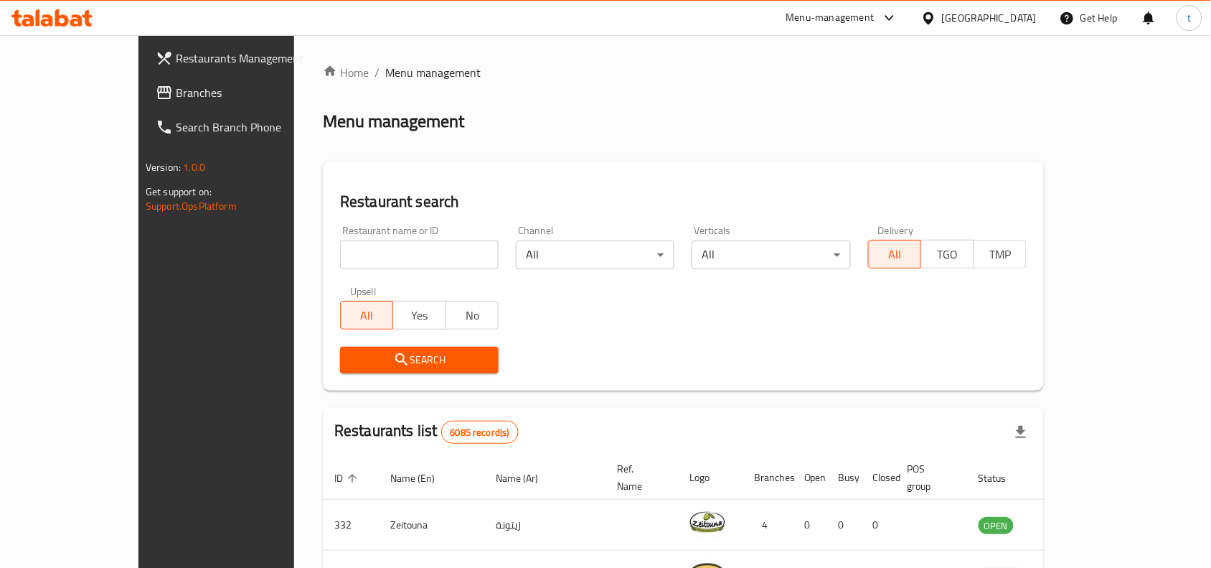
click at [340, 249] on input "search" at bounding box center [419, 254] width 159 height 29
paste input "706636"
type input "706636"
click at [354, 366] on span "Search" at bounding box center [420, 360] width 136 height 18
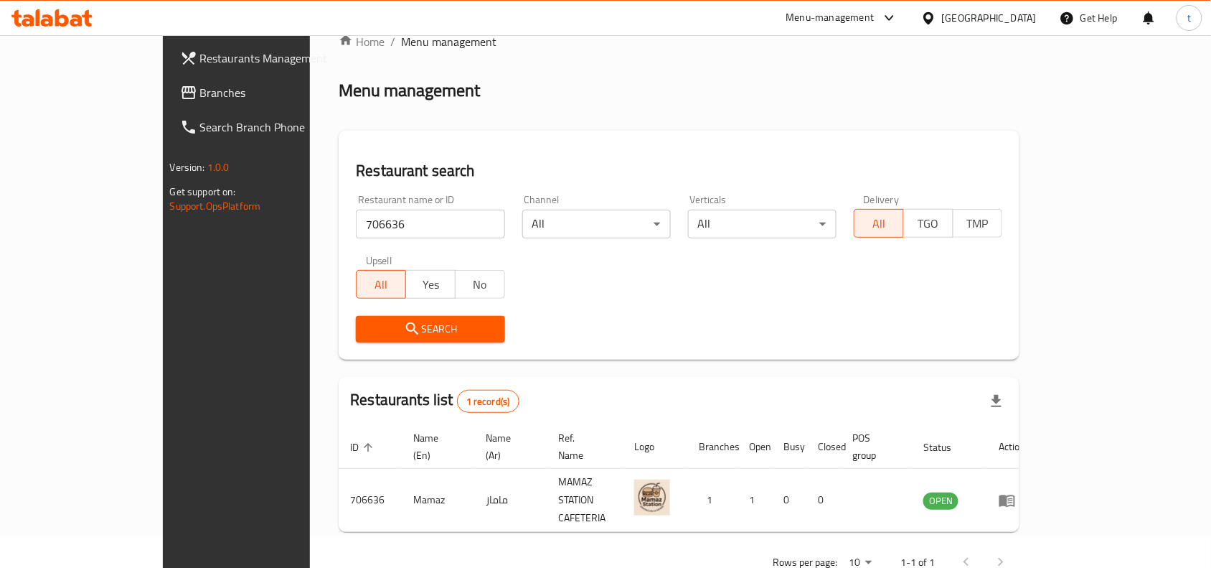
scroll to position [44, 0]
